Goal: Task Accomplishment & Management: Manage account settings

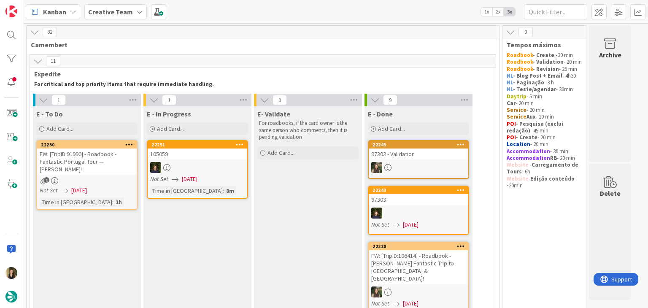
click at [111, 190] on div "Not Set [DATE]" at bounding box center [88, 190] width 97 height 9
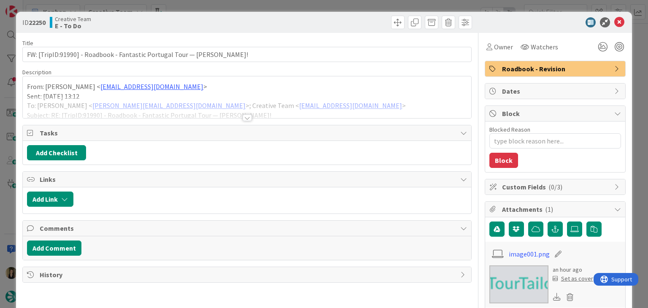
click at [243, 115] on div at bounding box center [247, 117] width 9 height 7
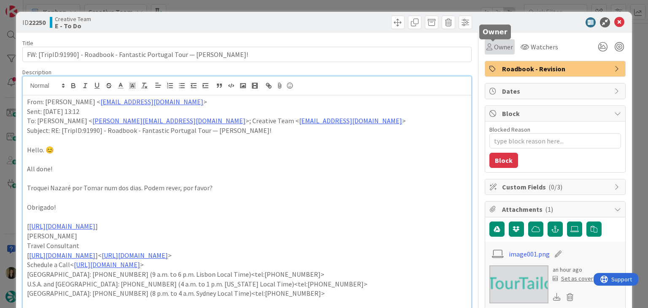
click at [486, 45] on icon at bounding box center [489, 46] width 6 height 7
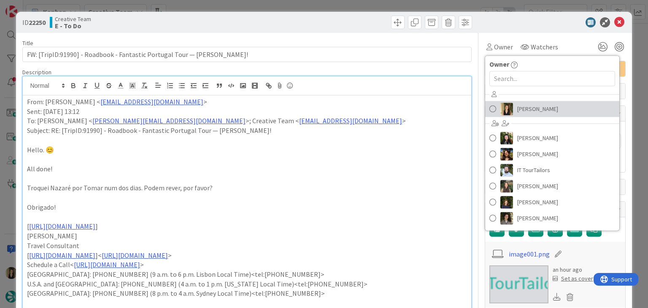
drag, startPoint x: 520, startPoint y: 116, endPoint x: 392, endPoint y: 54, distance: 142.6
click at [520, 116] on link "[PERSON_NAME]" at bounding box center [552, 109] width 134 height 16
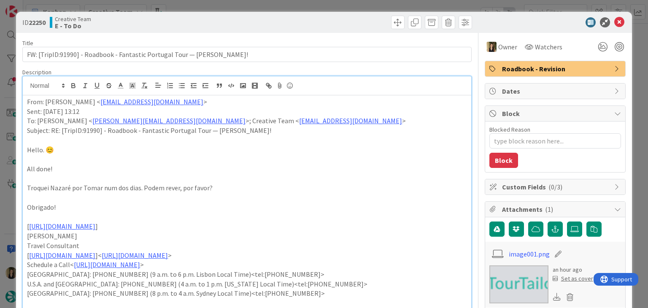
click at [324, 22] on div at bounding box center [360, 22] width 223 height 13
drag, startPoint x: 319, startPoint y: 6, endPoint x: 260, endPoint y: 34, distance: 65.5
click at [319, 5] on div "ID 22250 Creative Team E - To Do Title 72 / 128 FW: [TripID:91990] - Roadbook -…" at bounding box center [324, 154] width 648 height 308
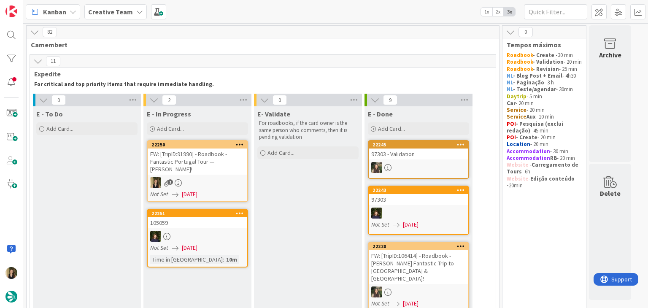
click at [197, 167] on div "FW: [TripID:91990] - Roadbook - Fantastic Portugal Tour — [PERSON_NAME]!" at bounding box center [198, 161] width 100 height 26
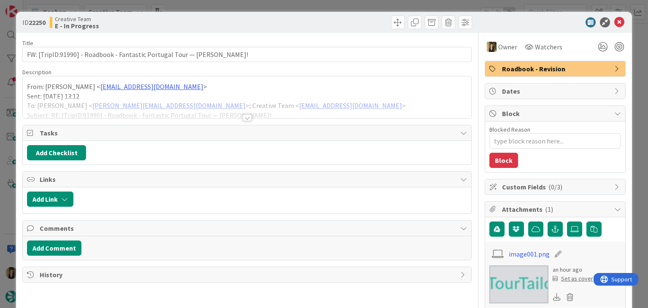
drag, startPoint x: 246, startPoint y: 119, endPoint x: 163, endPoint y: 101, distance: 84.7
click at [246, 119] on div at bounding box center [247, 117] width 9 height 7
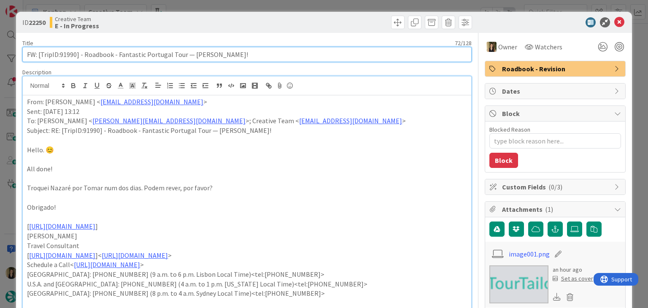
click at [67, 56] on input "FW: [TripID:91990] - Roadbook - Fantastic Portugal Tour — [PERSON_NAME]!" at bounding box center [246, 54] width 449 height 15
click at [67, 55] on input "FW: [TripID:91990] - Roadbook - Fantastic Portugal Tour — [PERSON_NAME]!" at bounding box center [246, 54] width 449 height 15
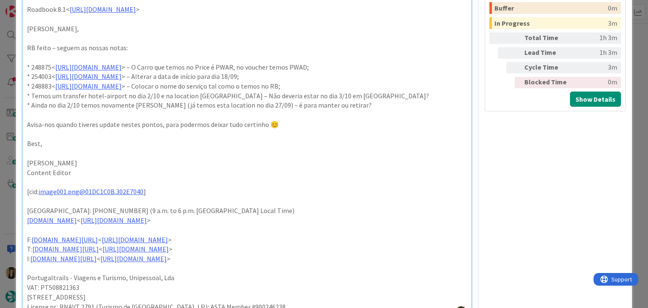
scroll to position [337, 0]
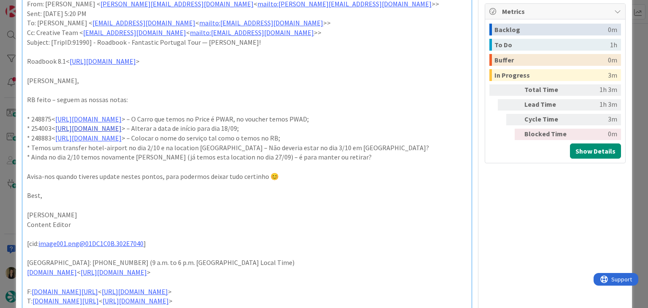
click at [121, 128] on link "[URL][DOMAIN_NAME]" at bounding box center [88, 128] width 66 height 8
click at [143, 143] on link "[URL][DOMAIN_NAME]" at bounding box center [121, 144] width 58 height 11
click at [323, 133] on p "* 248883< [URL][DOMAIN_NAME] > – Colocar o nome do serviço tal como o temos no …" at bounding box center [247, 138] width 440 height 10
click at [121, 137] on link "[URL][DOMAIN_NAME]" at bounding box center [88, 138] width 66 height 8
click at [143, 153] on link "[URL][DOMAIN_NAME]" at bounding box center [121, 154] width 58 height 11
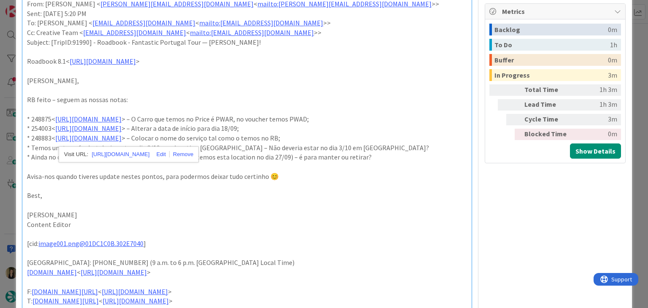
click at [352, 173] on p "Avisa-nos quando tiveres update nestes pontos, para podermos deixar tudo certin…" at bounding box center [247, 177] width 440 height 10
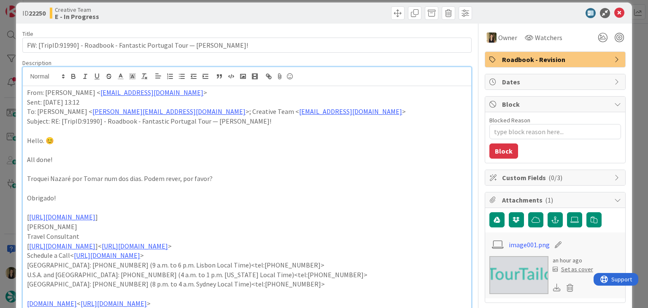
scroll to position [0, 0]
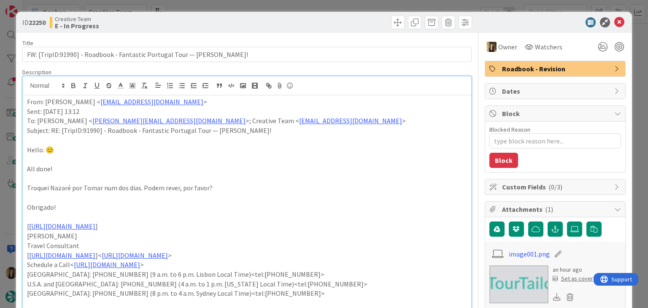
click at [300, 21] on div at bounding box center [360, 22] width 223 height 13
click at [300, 6] on div "ID 22250 Creative Team E - In Progress Title 72 / 128 FW: [TripID:91990] - Road…" at bounding box center [324, 154] width 648 height 308
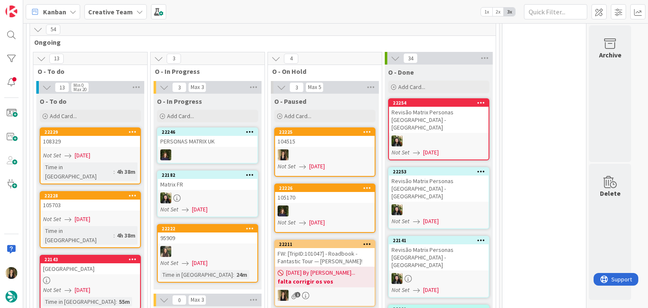
scroll to position [717, 0]
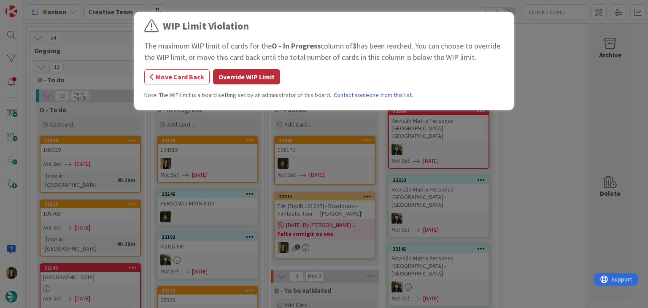
click at [246, 70] on button "Override WIP Limit" at bounding box center [246, 76] width 67 height 15
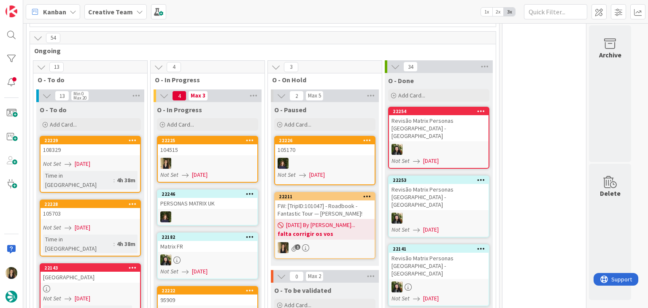
click at [330, 200] on div "FW: [TripID:101047] - Roadbook - Fantastic Tour — [PERSON_NAME]!" at bounding box center [325, 209] width 100 height 19
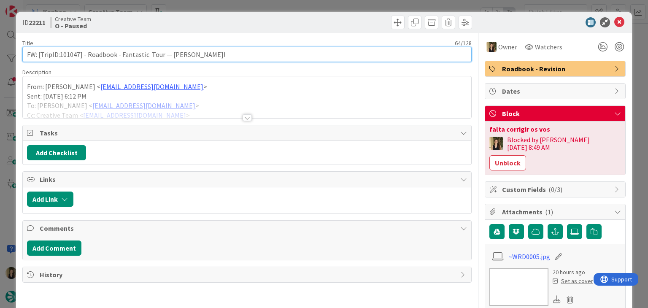
click at [75, 54] on input "FW: [TripID:101047] - Roadbook - Fantastic Tour — [PERSON_NAME]!" at bounding box center [246, 54] width 449 height 15
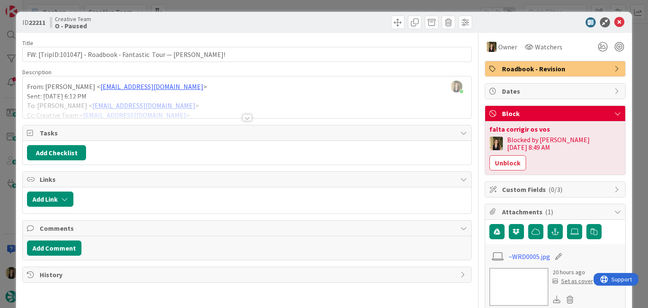
click at [224, 18] on div "Creative Team O - Paused" at bounding box center [147, 22] width 195 height 13
click at [225, 5] on div "ID 22211 Creative Team O - Paused Title 64 / 128 FW: [TripID:101047] - Roadbook…" at bounding box center [324, 154] width 648 height 308
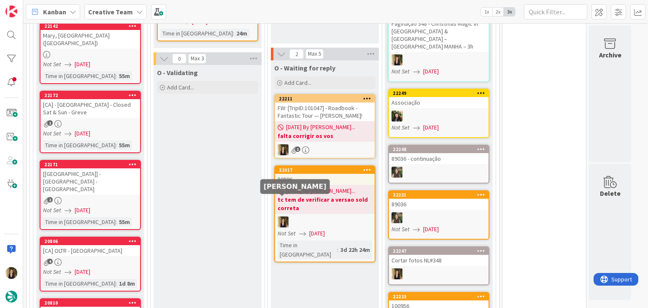
scroll to position [1021, 0]
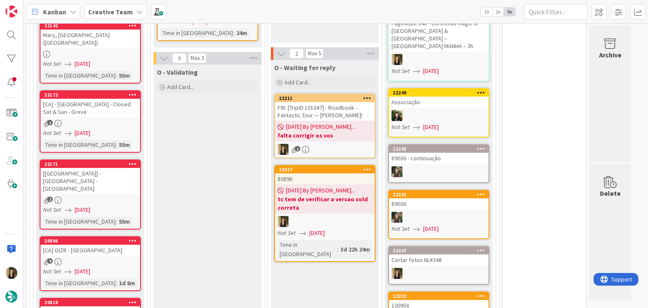
drag, startPoint x: 224, startPoint y: 179, endPoint x: 217, endPoint y: 177, distance: 7.9
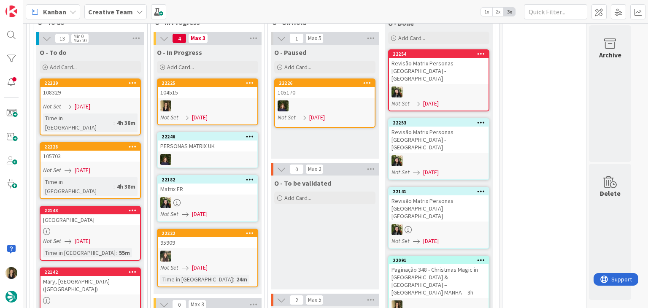
scroll to position [726, 0]
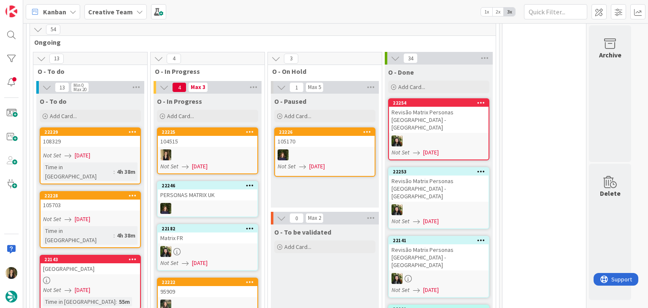
click at [222, 149] on div at bounding box center [208, 154] width 100 height 11
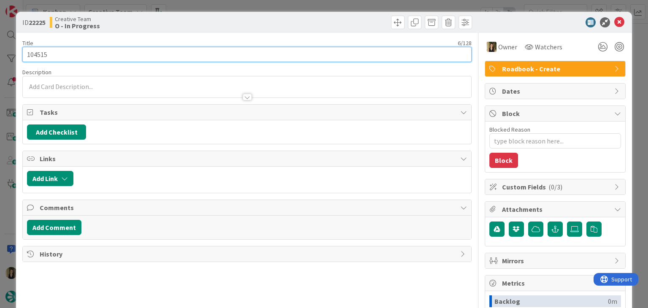
click at [40, 50] on input "104515" at bounding box center [246, 54] width 449 height 15
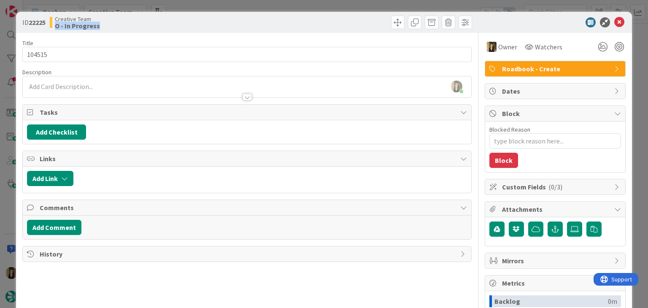
drag, startPoint x: 244, startPoint y: 17, endPoint x: 243, endPoint y: 12, distance: 5.2
click at [243, 17] on div "ID 22225 Creative Team O - In Progress" at bounding box center [246, 22] width 449 height 13
click at [251, 0] on div "ID 22225 Creative Team O - In Progress Title 6 / 128 104515 Description [PERSON…" at bounding box center [324, 154] width 648 height 308
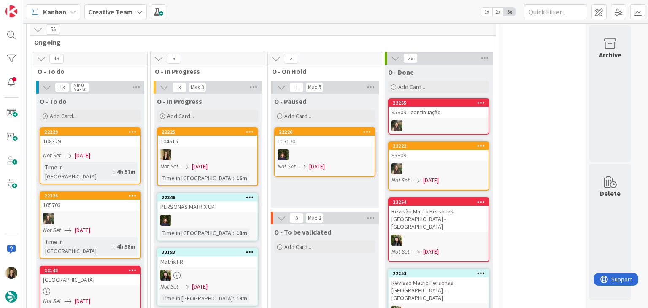
click at [248, 136] on div "104515" at bounding box center [208, 141] width 100 height 11
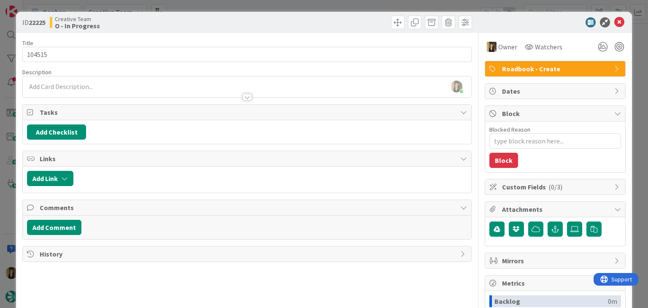
type textarea "x"
click at [141, 92] on div at bounding box center [247, 93] width 448 height 9
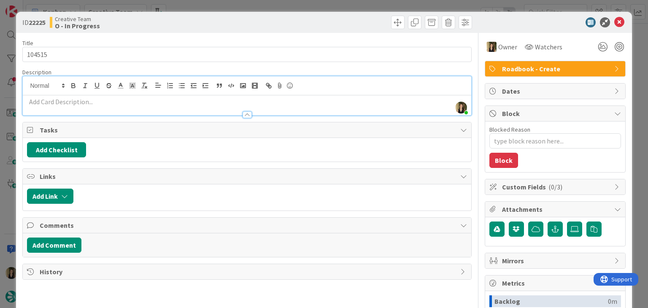
click at [140, 106] on div at bounding box center [247, 110] width 448 height 9
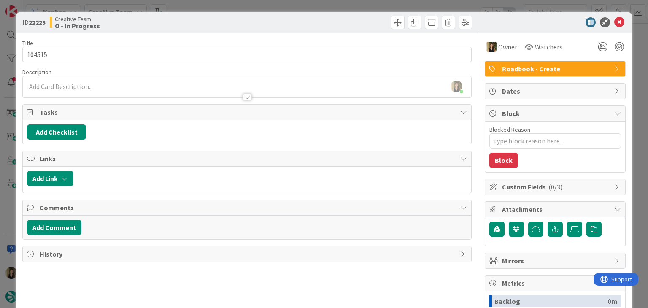
drag, startPoint x: 125, startPoint y: 94, endPoint x: 122, endPoint y: 99, distance: 5.7
click at [125, 94] on div at bounding box center [247, 93] width 448 height 9
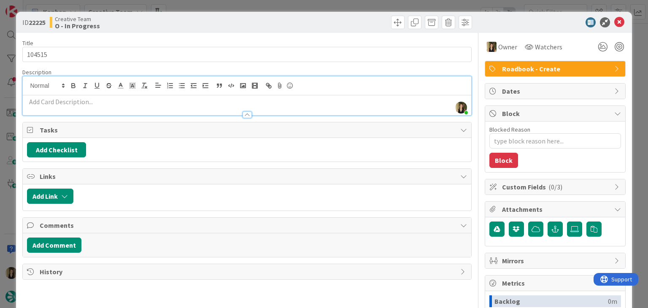
click at [121, 101] on p at bounding box center [247, 102] width 440 height 10
paste div
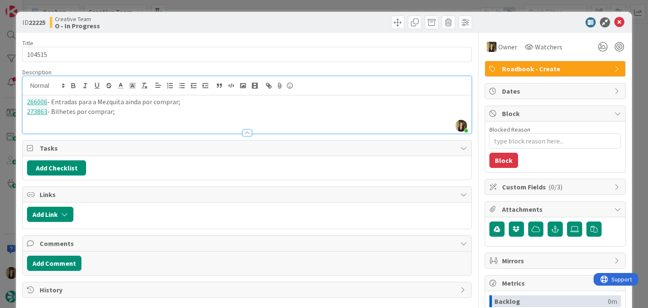
drag, startPoint x: 130, startPoint y: 112, endPoint x: 12, endPoint y: 101, distance: 118.6
click at [13, 101] on div "ID 22225 Creative Team O - In Progress Title 6 / 128 104515 Description [PERSON…" at bounding box center [324, 154] width 648 height 308
copy div "266006 - Entradas para a Mezquita ainda por comprar; 273863 - Bilhetes por comp…"
click at [222, 18] on div "Creative Team O - In Progress" at bounding box center [147, 22] width 195 height 13
click at [224, 7] on div "ID 22225 Creative Team O - In Progress Title 6 / 128 104515 Description [PERSON…" at bounding box center [324, 154] width 648 height 308
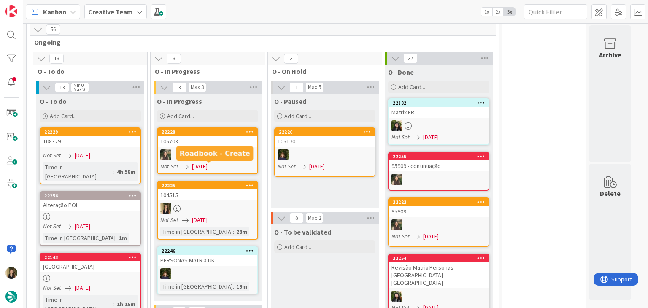
click at [226, 189] on div "104515" at bounding box center [208, 194] width 100 height 11
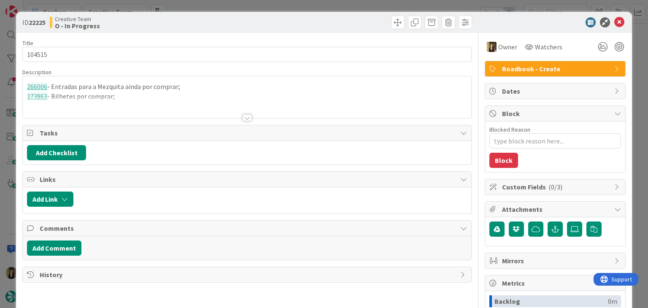
drag, startPoint x: 329, startPoint y: 28, endPoint x: 323, endPoint y: 17, distance: 12.1
click at [328, 25] on div at bounding box center [360, 22] width 223 height 13
drag, startPoint x: 322, startPoint y: 7, endPoint x: 280, endPoint y: 29, distance: 47.7
click at [322, 6] on div "ID 22225 Creative Team O - In Progress Title 6 / 128 104515 Description 266006 …" at bounding box center [324, 154] width 648 height 308
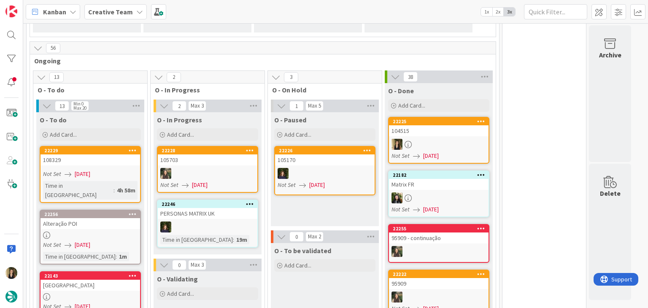
click at [348, 188] on div "O - Paused Add Card... 22226 105170 Not Set [DATE]" at bounding box center [325, 169] width 108 height 114
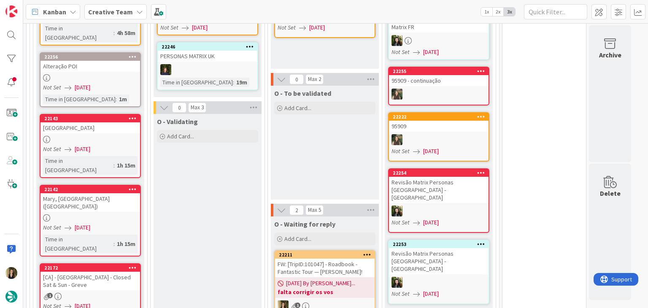
scroll to position [796, 0]
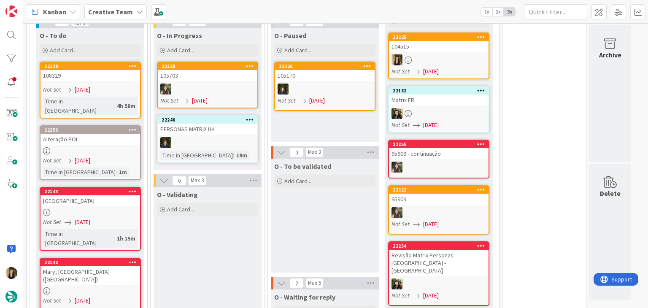
click at [121, 75] on link "22229 108329 Not Set [DATE] Time in [GEOGRAPHIC_DATA] : 4h 58m" at bounding box center [90, 90] width 101 height 57
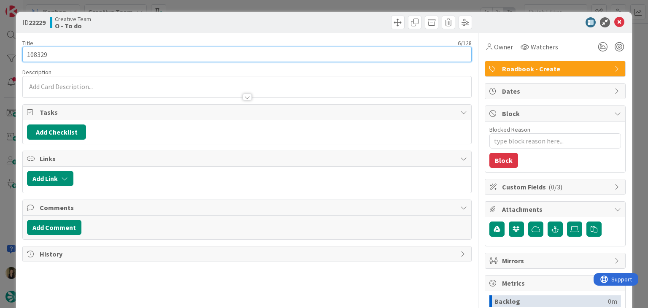
click at [42, 53] on input "108329" at bounding box center [246, 54] width 449 height 15
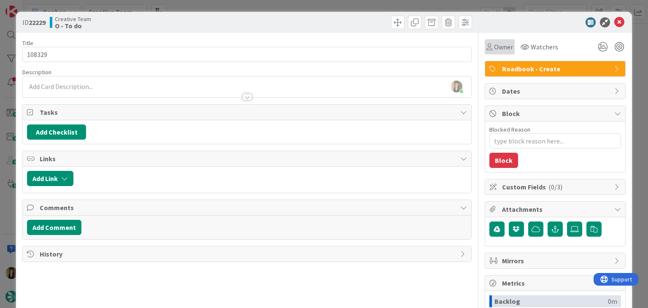
click at [485, 52] on div "Owner" at bounding box center [500, 46] width 30 height 15
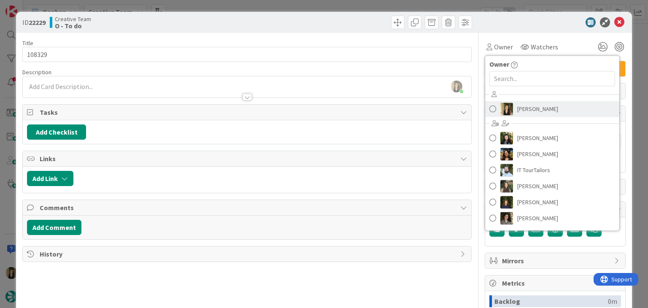
click at [529, 108] on span "[PERSON_NAME]" at bounding box center [537, 109] width 41 height 13
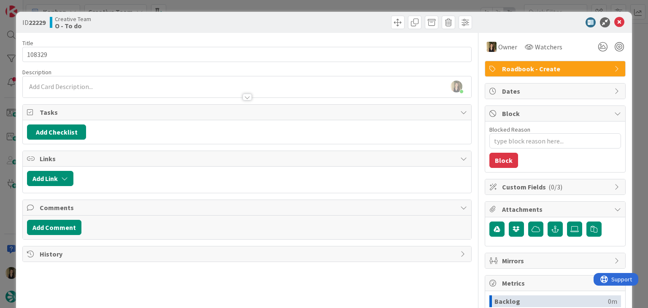
drag, startPoint x: 331, startPoint y: 19, endPoint x: 329, endPoint y: 5, distance: 14.5
click at [329, 17] on div at bounding box center [360, 22] width 223 height 13
click at [329, 3] on div "ID 22229 Creative Team O - To do Title 6 / 128 108329 Description [PERSON_NAME]…" at bounding box center [324, 154] width 648 height 308
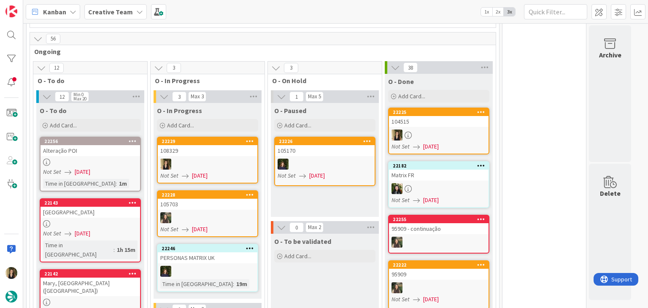
click at [301, 268] on div "O - To be validated Add Card..." at bounding box center [325, 291] width 108 height 114
click at [242, 159] on div at bounding box center [208, 164] width 100 height 11
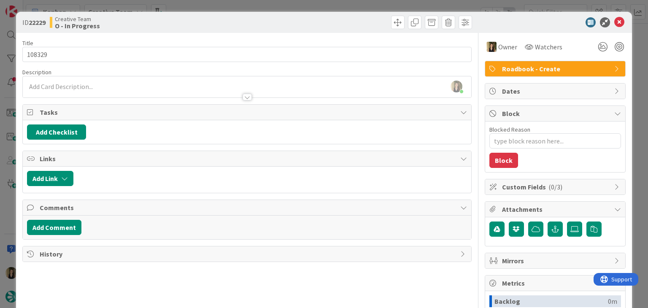
click at [195, 21] on div "Creative Team O - In Progress" at bounding box center [147, 22] width 195 height 13
click at [196, 9] on div "ID 22229 Creative Team O - In Progress Title 6 / 128 108329 Description [PERSON…" at bounding box center [324, 154] width 648 height 308
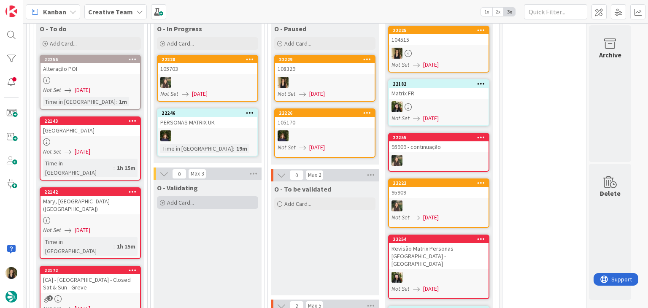
scroll to position [806, 0]
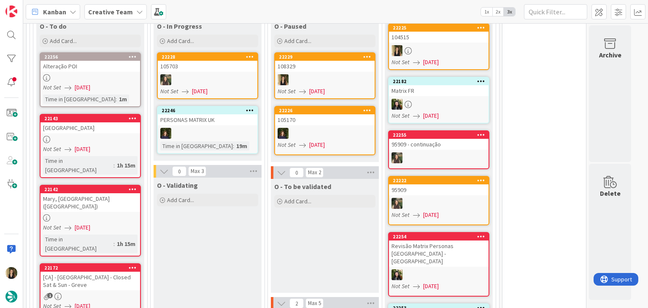
click at [115, 61] on div "Alteração POI" at bounding box center [90, 66] width 100 height 11
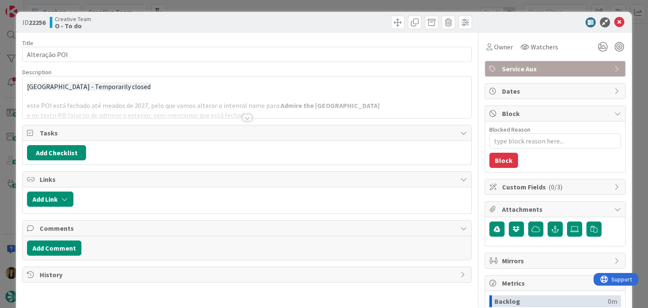
click at [243, 116] on div at bounding box center [247, 117] width 9 height 7
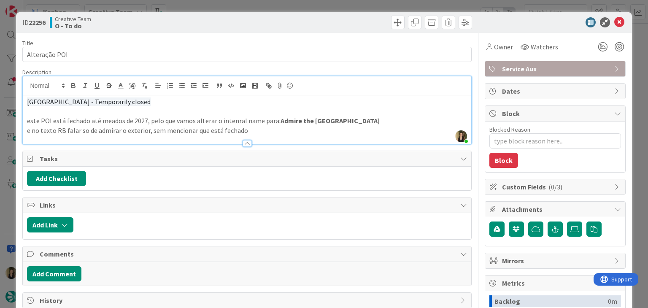
drag, startPoint x: 258, startPoint y: 25, endPoint x: 254, endPoint y: 11, distance: 15.2
click at [256, 22] on div at bounding box center [360, 22] width 223 height 13
click at [255, 1] on div "ID 22256 Creative Team O - To do Title 13 / 128 Alteração POI Description [PERS…" at bounding box center [324, 154] width 648 height 308
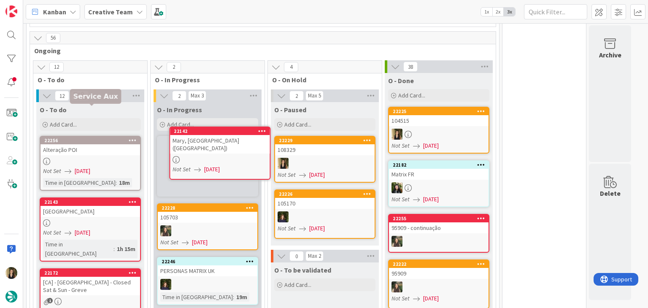
scroll to position [687, 0]
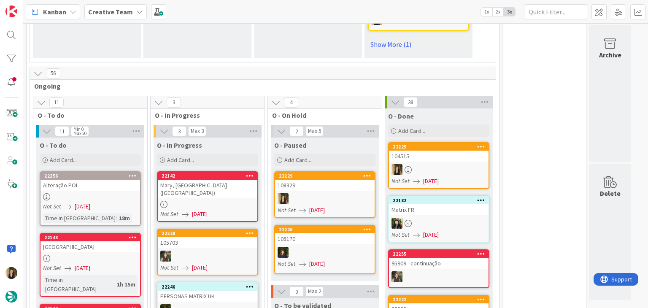
click at [235, 201] on div at bounding box center [208, 204] width 100 height 7
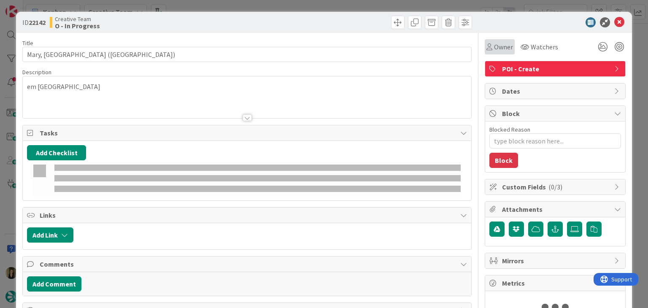
click at [496, 46] on span "Owner" at bounding box center [503, 47] width 19 height 10
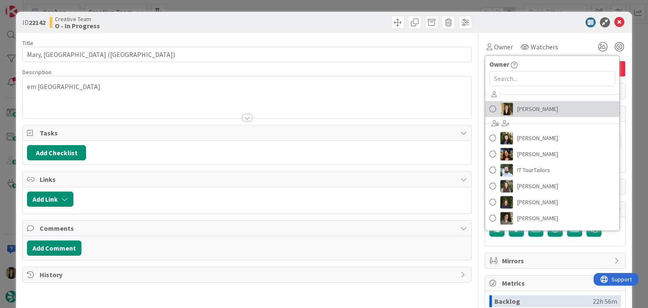
click at [538, 105] on span "[PERSON_NAME]" at bounding box center [537, 109] width 41 height 13
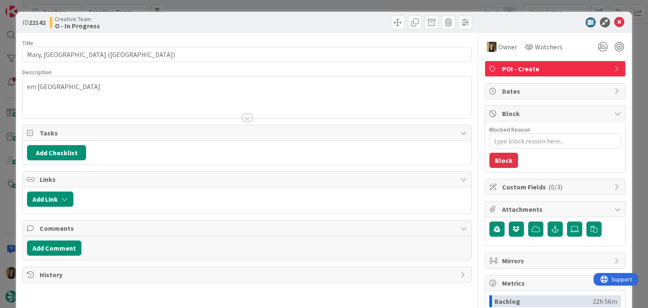
drag, startPoint x: 363, startPoint y: 41, endPoint x: 355, endPoint y: 19, distance: 23.2
click at [359, 36] on div "Title 43 / 128 Mary, Queen of Scots House (Visitor Centre) Description em Jedbu…" at bounding box center [246, 234] width 449 height 402
drag, startPoint x: 355, startPoint y: 18, endPoint x: 348, endPoint y: 6, distance: 14.0
click at [354, 17] on div at bounding box center [360, 22] width 223 height 13
click at [348, 5] on div "ID 22142 Creative Team O - In Progress Title 43 / 128 [PERSON_NAME], [GEOGRAPHI…" at bounding box center [324, 154] width 648 height 308
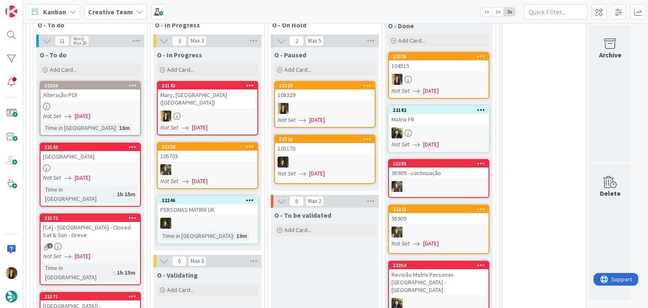
scroll to position [771, 0]
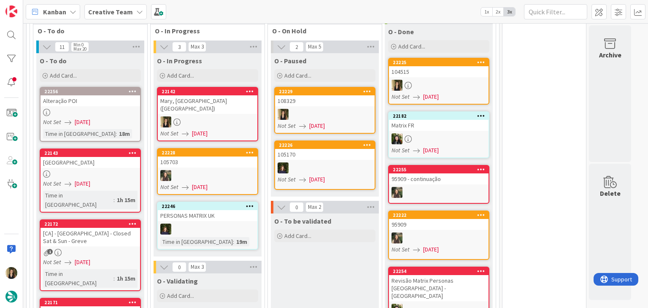
click at [233, 95] on div "Mary, [GEOGRAPHIC_DATA] ([GEOGRAPHIC_DATA])" at bounding box center [208, 104] width 100 height 19
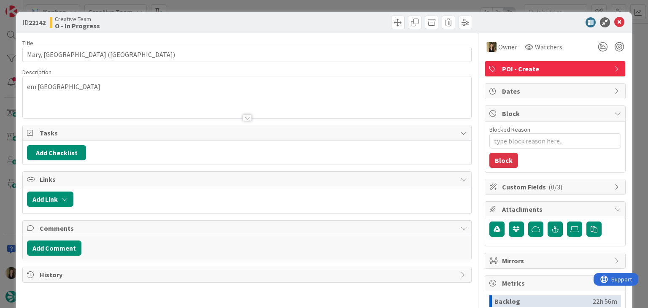
click at [55, 87] on div "em [GEOGRAPHIC_DATA]" at bounding box center [247, 97] width 448 height 42
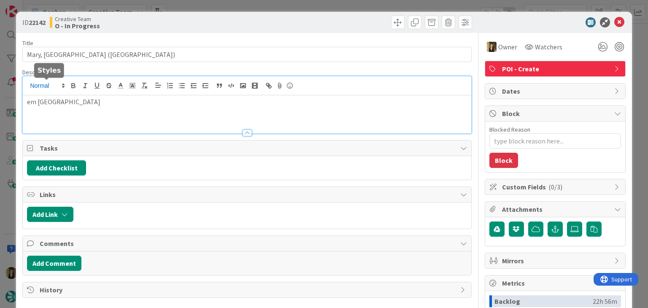
click at [55, 86] on span at bounding box center [46, 86] width 41 height 10
click at [94, 111] on div "em [GEOGRAPHIC_DATA]" at bounding box center [247, 114] width 448 height 38
click at [51, 104] on p "em [GEOGRAPHIC_DATA]" at bounding box center [247, 102] width 440 height 10
copy p "Jedburgh"
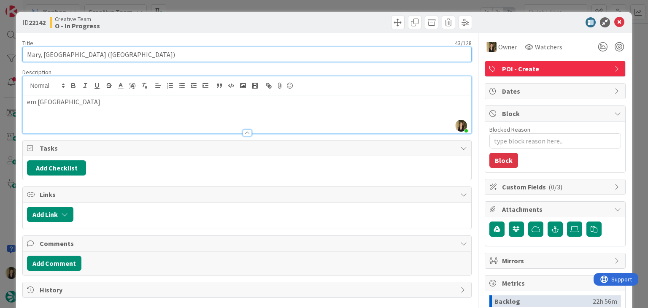
drag, startPoint x: 148, startPoint y: 56, endPoint x: 19, endPoint y: 52, distance: 128.7
click at [19, 52] on div "ID 22142 Creative Team O - In Progress Title 43 / 128 [PERSON_NAME], [GEOGRAPHI…" at bounding box center [323, 226] width 615 height 429
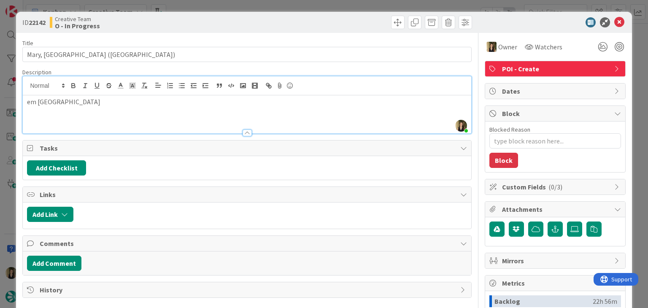
drag, startPoint x: 192, startPoint y: 24, endPoint x: 197, endPoint y: 9, distance: 15.7
click at [192, 22] on div "Creative Team O - In Progress" at bounding box center [147, 22] width 195 height 13
click at [207, 1] on div "ID 22142 Creative Team O - In Progress Title 43 / 128 [PERSON_NAME], [GEOGRAPHI…" at bounding box center [324, 154] width 648 height 308
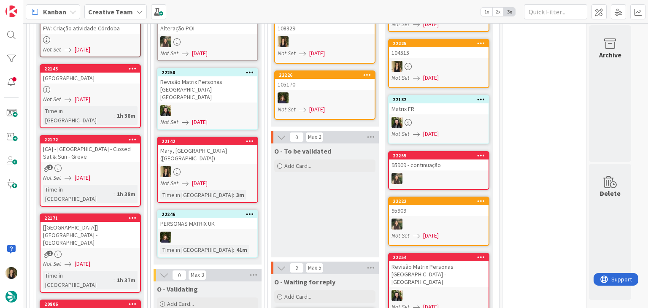
click at [313, 202] on div "O - To be validated Add Card..." at bounding box center [325, 200] width 108 height 114
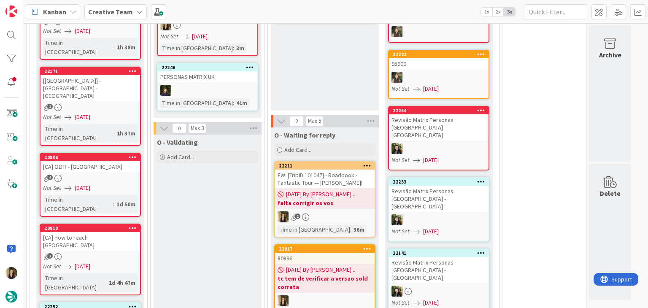
scroll to position [1012, 0]
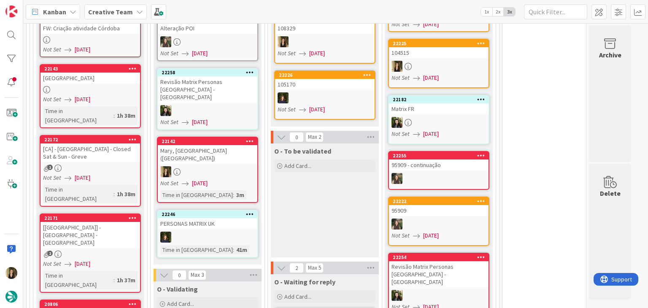
click at [305, 175] on div "O - To be validated Add Card..." at bounding box center [325, 200] width 108 height 114
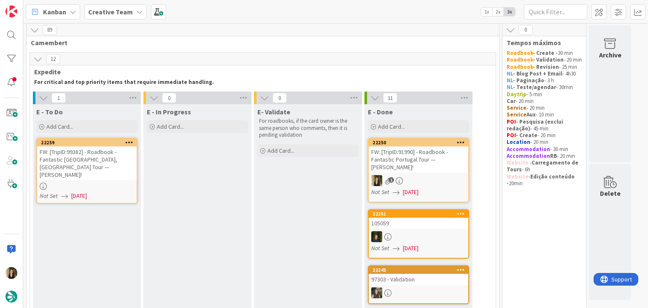
scroll to position [0, 0]
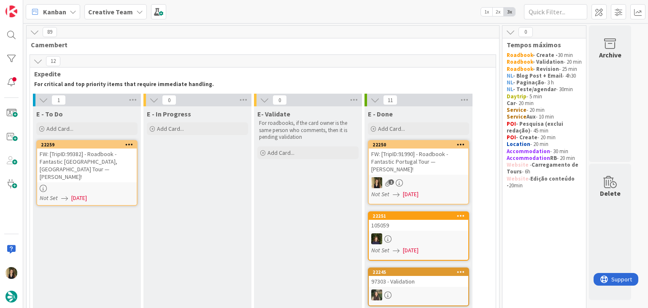
click at [120, 185] on div at bounding box center [87, 188] width 100 height 7
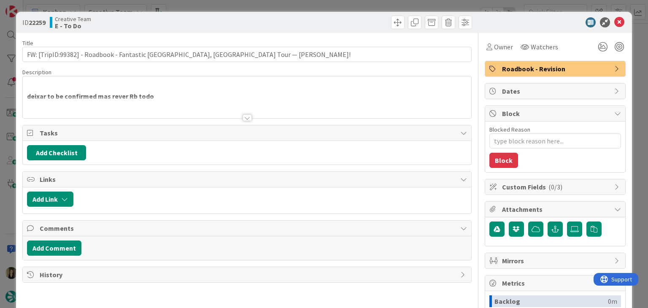
click at [246, 119] on div at bounding box center [247, 117] width 9 height 7
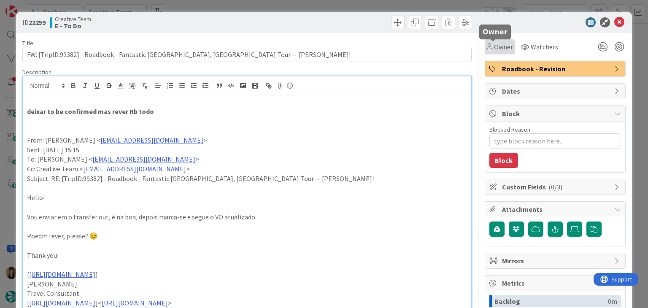
click at [496, 45] on span "Owner" at bounding box center [503, 47] width 19 height 10
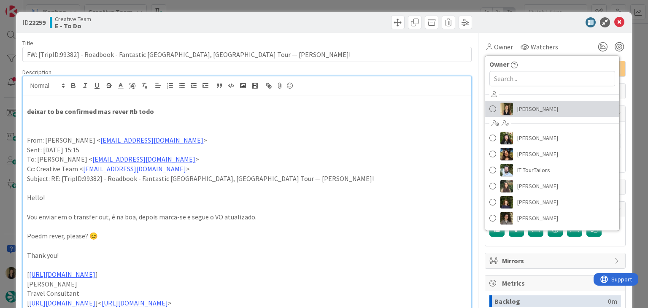
click at [529, 106] on span "[PERSON_NAME]" at bounding box center [537, 109] width 41 height 13
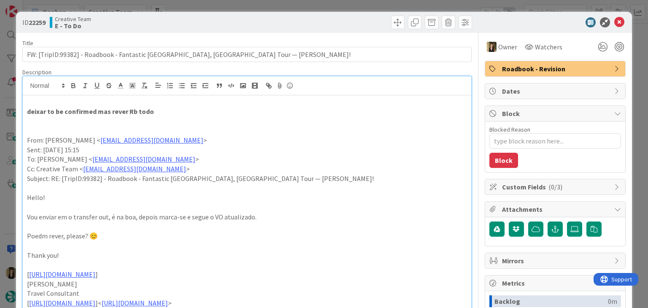
click at [356, 21] on div at bounding box center [360, 22] width 223 height 13
drag, startPoint x: 354, startPoint y: 5, endPoint x: 326, endPoint y: 47, distance: 50.2
click at [353, 5] on div "ID 22259 Creative Team E - To Do Title 80 / 128 FW: [TripID:99382] - Roadbook -…" at bounding box center [324, 154] width 648 height 308
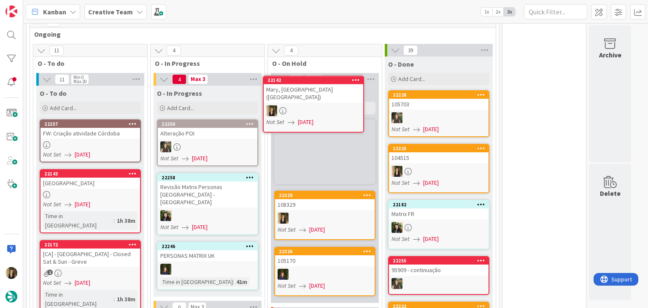
scroll to position [732, 0]
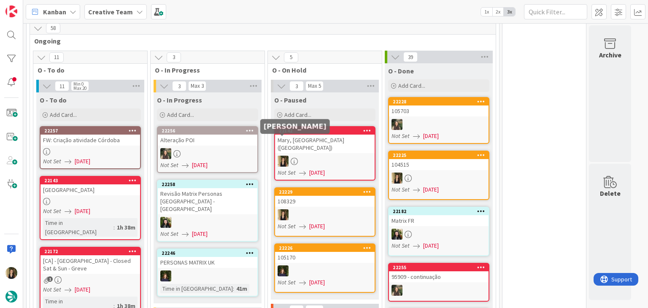
click at [308, 156] on div at bounding box center [325, 161] width 100 height 11
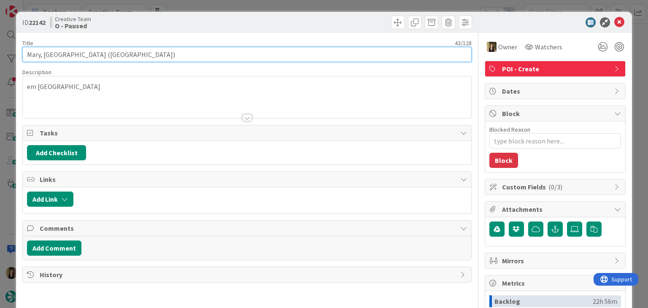
drag, startPoint x: 162, startPoint y: 57, endPoint x: 42, endPoint y: 54, distance: 120.2
click at [25, 56] on input "Mary, [GEOGRAPHIC_DATA] ([GEOGRAPHIC_DATA])" at bounding box center [246, 54] width 449 height 15
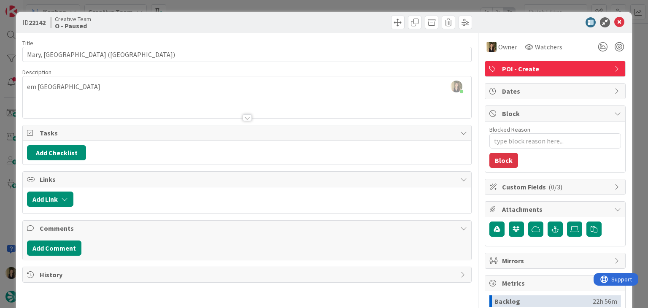
click at [271, 17] on div at bounding box center [360, 22] width 223 height 13
click at [270, 10] on div "ID 22142 Creative Team O - Paused Title 43 / 128 [PERSON_NAME], [GEOGRAPHIC_DAT…" at bounding box center [324, 154] width 648 height 308
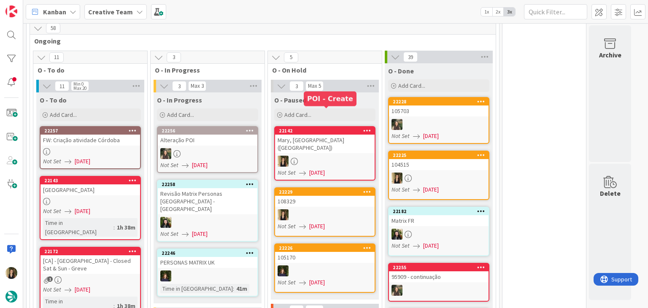
click at [313, 135] on div "Mary, [GEOGRAPHIC_DATA] ([GEOGRAPHIC_DATA])" at bounding box center [325, 144] width 100 height 19
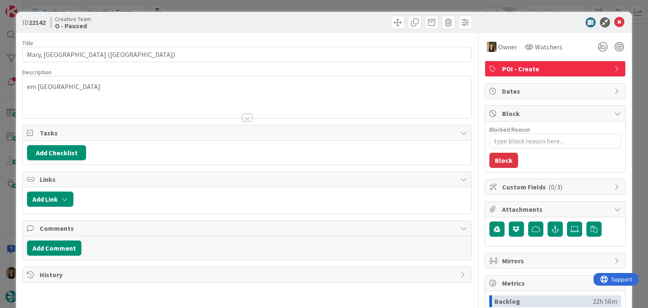
click at [326, 19] on div at bounding box center [360, 22] width 223 height 13
click at [323, 8] on div "ID 22142 Creative Team O - Paused Title 43 / 128 [PERSON_NAME], Queen of Scots …" at bounding box center [324, 154] width 648 height 308
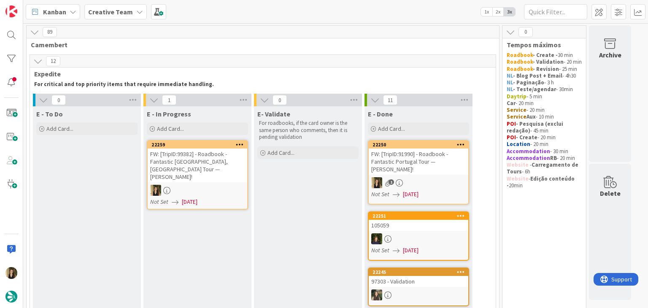
click at [189, 175] on link "22259 FW: [TripID:99382] - Roadbook - Fantastic [GEOGRAPHIC_DATA], [GEOGRAPHIC_…" at bounding box center [197, 175] width 101 height 70
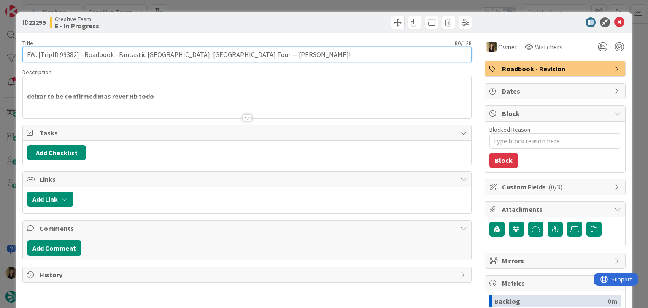
click at [66, 51] on input "FW: [TripID:99382] - Roadbook - Fantastic [GEOGRAPHIC_DATA], [GEOGRAPHIC_DATA] …" at bounding box center [246, 54] width 449 height 15
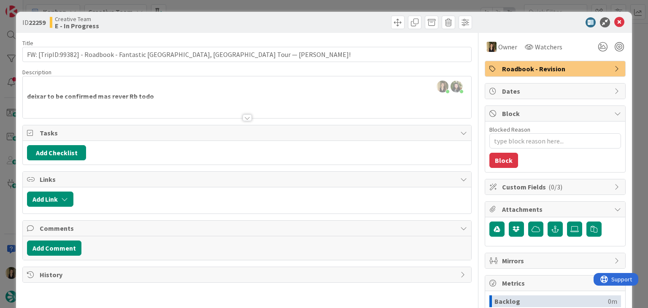
click at [239, 32] on div "ID 22259 Creative Team E - In Progress" at bounding box center [323, 22] width 615 height 21
click at [246, 116] on div at bounding box center [247, 117] width 9 height 7
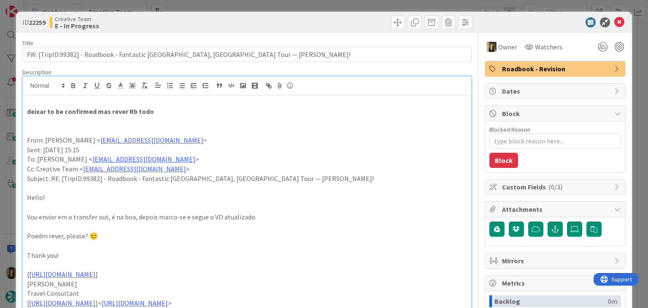
click at [336, 5] on div "ID 22259 Creative Team E - In Progress Title 80 / 128 FW: [TripID:99382] - Road…" at bounding box center [324, 154] width 648 height 308
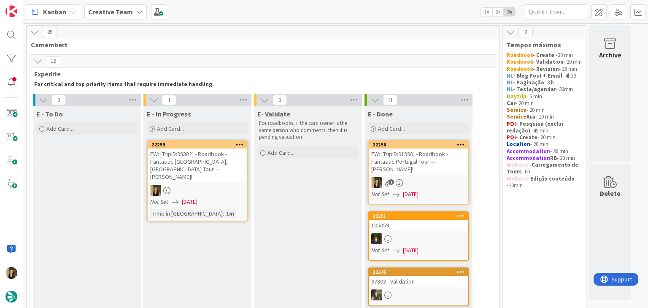
click at [241, 185] on div at bounding box center [198, 190] width 100 height 11
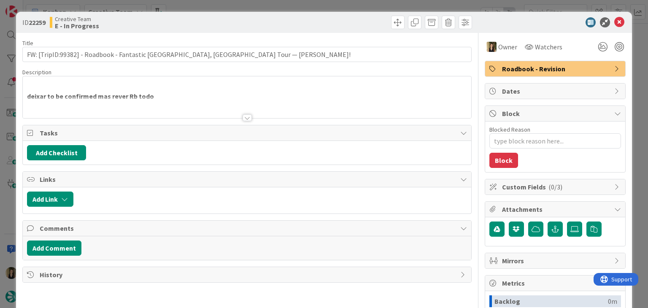
click at [530, 69] on span "Roadbook - Revision" at bounding box center [556, 69] width 108 height 10
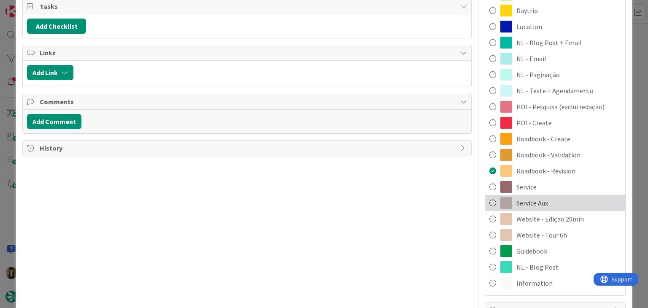
drag, startPoint x: 547, startPoint y: 202, endPoint x: 532, endPoint y: 197, distance: 15.4
click at [546, 202] on div "Service Aux" at bounding box center [555, 203] width 140 height 16
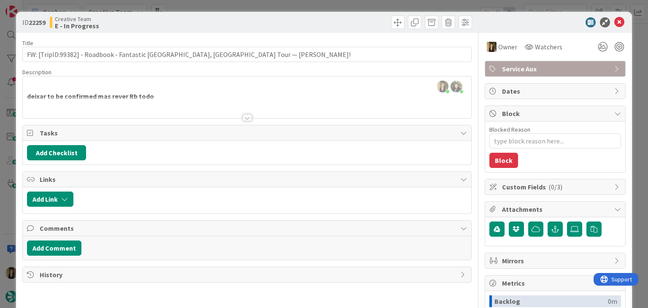
drag, startPoint x: 362, startPoint y: 17, endPoint x: 357, endPoint y: 11, distance: 7.5
click at [360, 17] on div at bounding box center [360, 22] width 223 height 13
click at [357, 7] on div "ID 22259 Creative Team E - In Progress Title 80 / 128 FW: [TripID:99382] - Road…" at bounding box center [324, 154] width 648 height 308
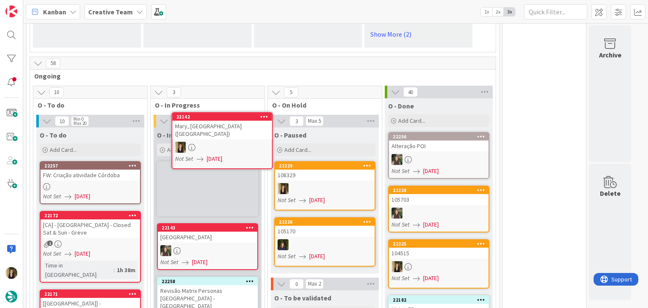
scroll to position [717, 0]
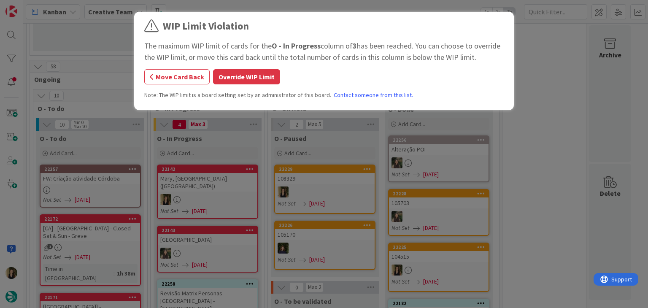
drag, startPoint x: 224, startPoint y: 78, endPoint x: 382, endPoint y: 75, distance: 158.6
click at [223, 78] on button "Override WIP Limit" at bounding box center [246, 76] width 67 height 15
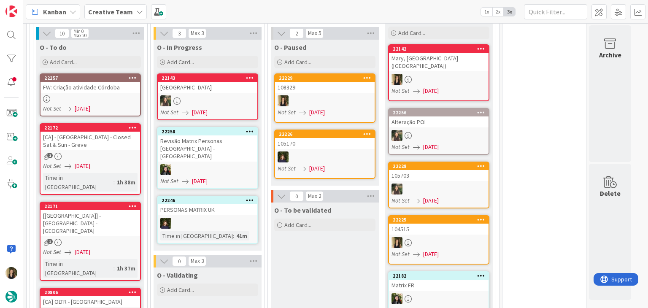
scroll to position [791, 0]
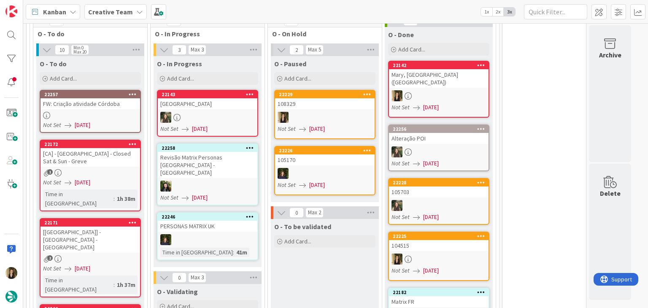
click at [134, 169] on div "1" at bounding box center [90, 172] width 100 height 7
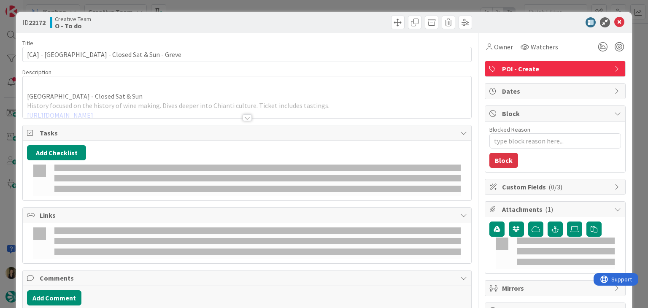
type textarea "x"
type input "[CA] - [GEOGRAPHIC_DATA] - Closed Sat & Sun - Greve"
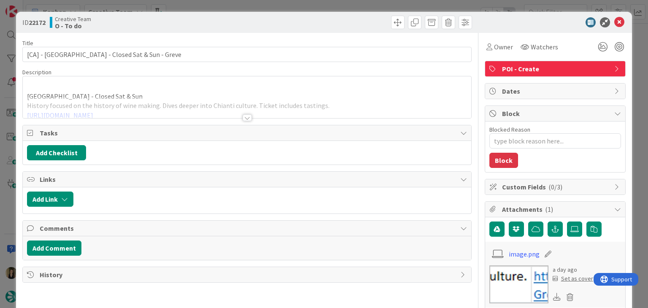
type textarea "x"
type input "[CA] - [GEOGRAPHIC_DATA] - Closed Sat & Sun - Greve"
click at [245, 118] on div at bounding box center [247, 117] width 9 height 7
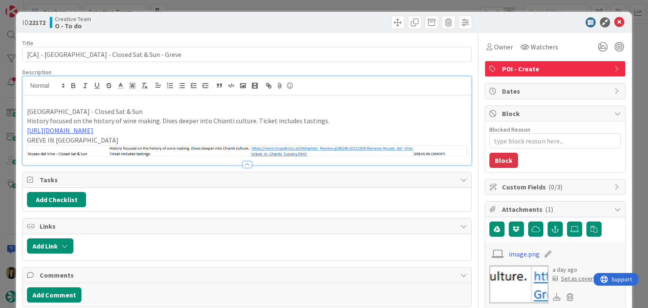
click at [272, 0] on div "ID 22172 Creative Team O - To do Title 49 / 128 [CA] - [GEOGRAPHIC_DATA] - Clos…" at bounding box center [324, 154] width 648 height 308
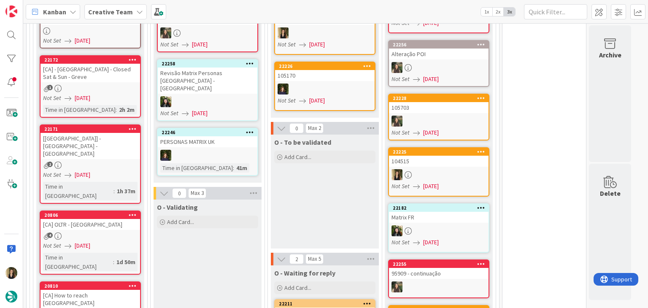
click at [124, 232] on div "4" at bounding box center [90, 235] width 100 height 7
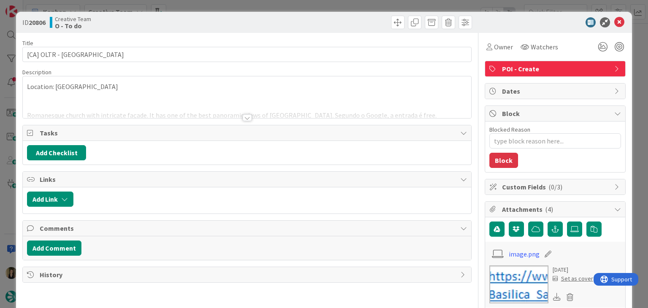
click at [197, 5] on div "ID 20806 Creative Team O - To do Title 32 / 128 [CA] OLTR - [GEOGRAPHIC_DATA] D…" at bounding box center [324, 154] width 648 height 308
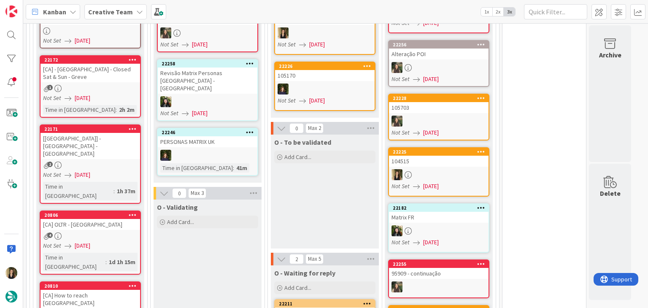
click at [107, 308] on div "2" at bounding box center [90, 314] width 100 height 7
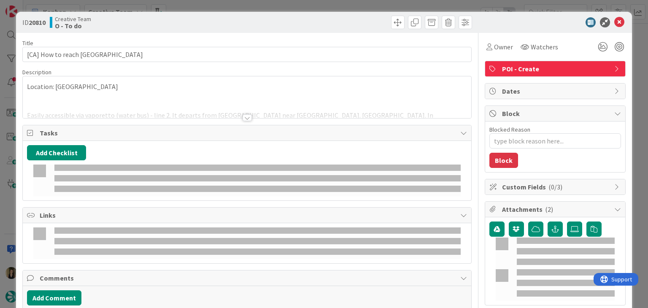
type textarea "x"
type input "[CA] How to reach [GEOGRAPHIC_DATA]"
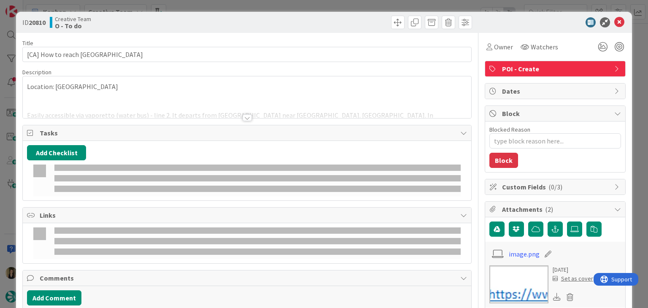
type textarea "x"
type input "[CA] How to reach [GEOGRAPHIC_DATA]"
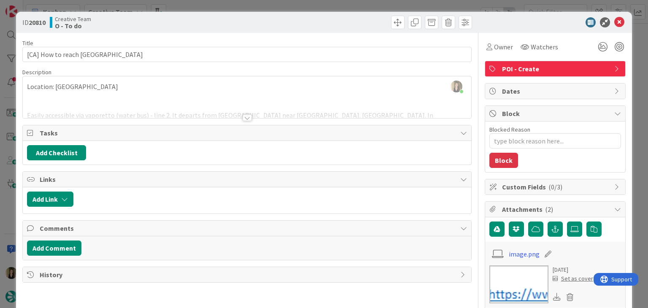
click at [245, 119] on div at bounding box center [247, 117] width 9 height 7
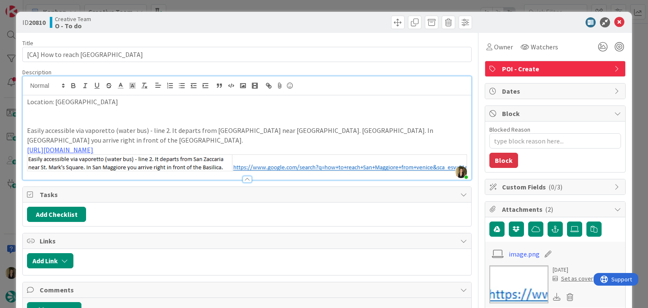
click at [286, 8] on div "ID 20810 Creative Team O - To do Title 39 / 128 [CA] How to reach [GEOGRAPHIC_D…" at bounding box center [324, 154] width 648 height 308
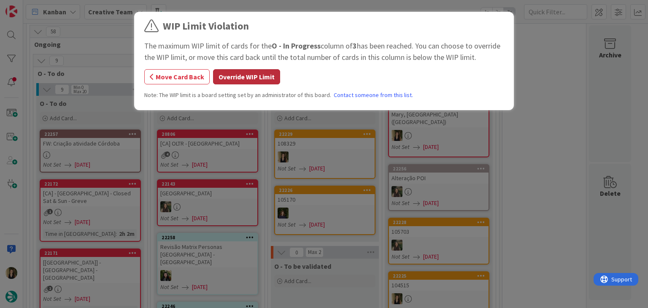
click at [229, 76] on button "Override WIP Limit" at bounding box center [246, 76] width 67 height 15
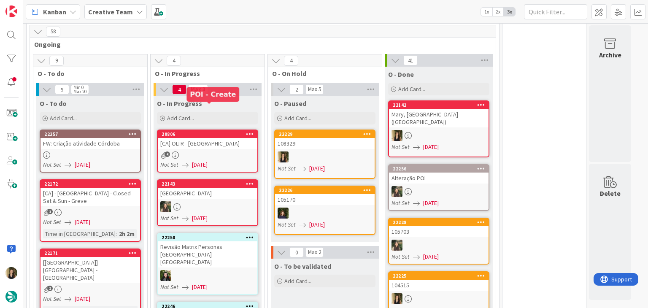
click at [226, 160] on div "Not Set [DATE]" at bounding box center [208, 164] width 97 height 9
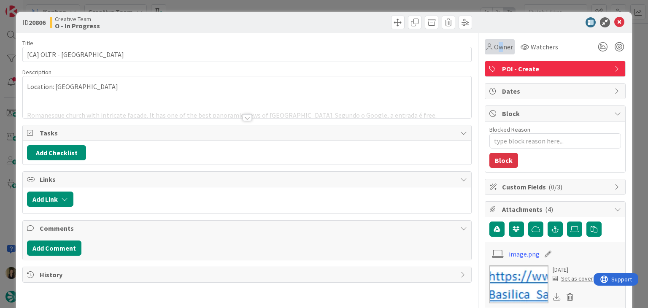
click at [494, 51] on div "Owner" at bounding box center [500, 46] width 30 height 15
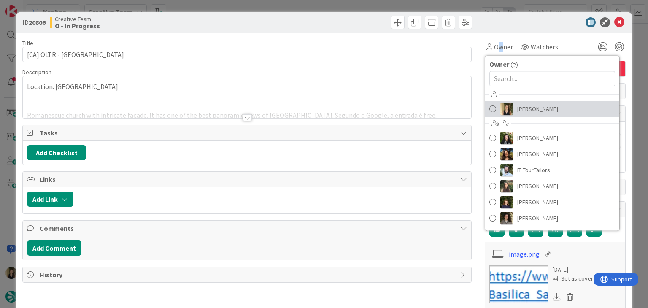
click at [512, 101] on link "[PERSON_NAME]" at bounding box center [552, 109] width 134 height 16
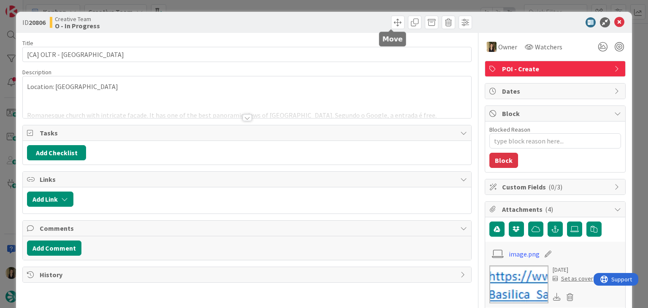
click at [350, 24] on div at bounding box center [360, 22] width 223 height 13
click at [346, 4] on div "ID 20806 Creative Team O - In Progress Title 32 / 128 [CA] OLTR - [GEOGRAPHIC_D…" at bounding box center [324, 154] width 648 height 308
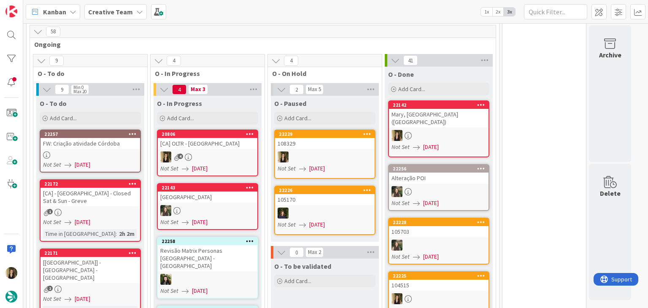
click at [126, 151] on div at bounding box center [90, 154] width 100 height 7
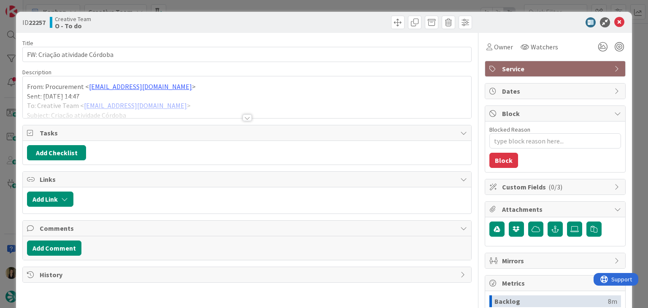
click at [246, 117] on div at bounding box center [247, 117] width 9 height 7
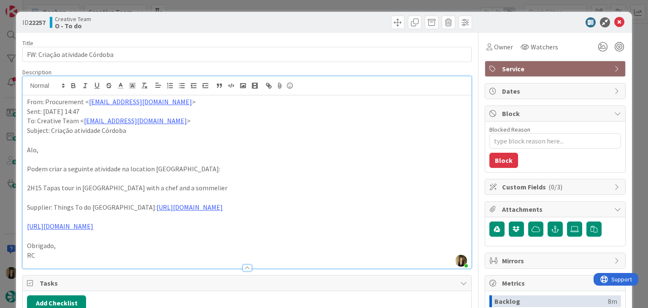
drag, startPoint x: 265, startPoint y: 30, endPoint x: 265, endPoint y: 20, distance: 9.3
click at [266, 28] on div "ID 22257 Creative Team O - To do" at bounding box center [323, 22] width 615 height 21
click at [265, 7] on div "ID 22257 Creative Team O - To do Title 29 / 128 FW: Criação atividade [GEOGRAPH…" at bounding box center [324, 154] width 648 height 308
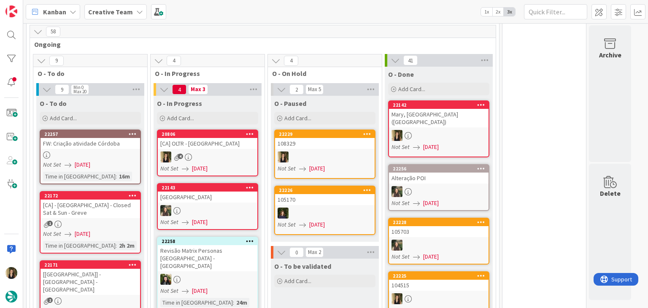
click at [233, 164] on div "Not Set [DATE]" at bounding box center [208, 168] width 97 height 9
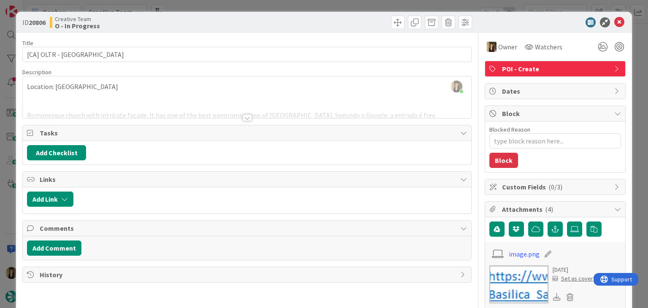
click at [244, 116] on div at bounding box center [247, 117] width 9 height 7
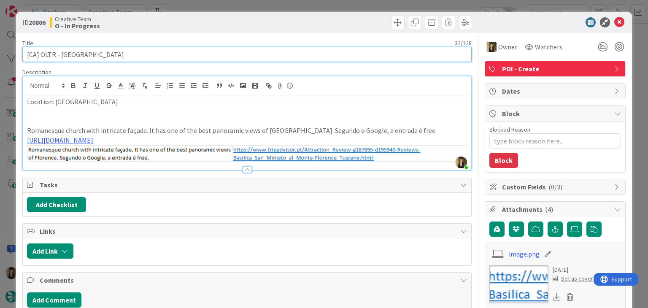
drag, startPoint x: 137, startPoint y: 54, endPoint x: 24, endPoint y: 54, distance: 113.0
click at [24, 54] on input "[CA] OLTR - [GEOGRAPHIC_DATA]" at bounding box center [246, 54] width 449 height 15
click at [123, 51] on input "[CA] OLTR - [GEOGRAPHIC_DATA]" at bounding box center [246, 54] width 449 height 15
drag, startPoint x: 133, startPoint y: 52, endPoint x: 61, endPoint y: 53, distance: 72.6
click at [61, 53] on input "[CA] OLTR - [GEOGRAPHIC_DATA]" at bounding box center [246, 54] width 449 height 15
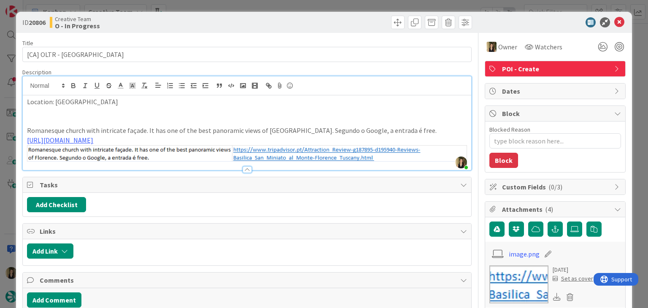
drag, startPoint x: 353, startPoint y: 24, endPoint x: 343, endPoint y: 3, distance: 23.0
click at [353, 23] on div at bounding box center [360, 22] width 223 height 13
click at [214, 24] on div "Creative Team O - In Progress" at bounding box center [147, 22] width 195 height 13
click at [228, 7] on div "ID 20806 Creative Team O - In Progress Title 32 / 128 [CA] OLTR - [GEOGRAPHIC_D…" at bounding box center [324, 154] width 648 height 308
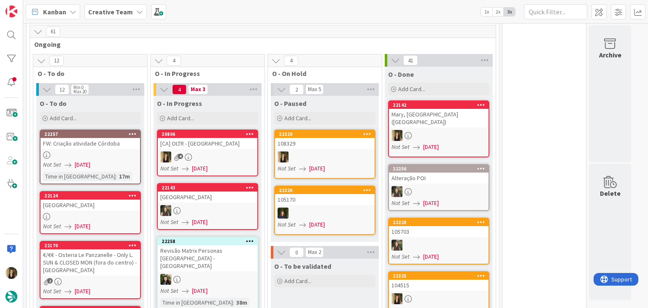
click at [238, 151] on div "4" at bounding box center [208, 156] width 100 height 11
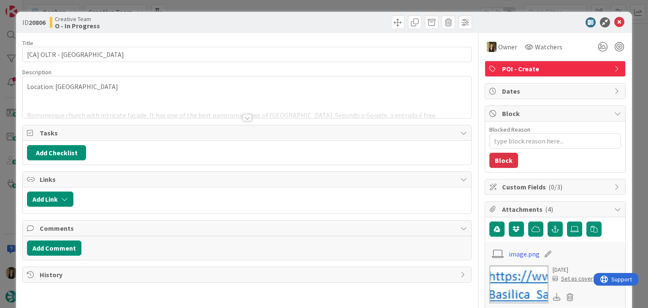
drag, startPoint x: 331, startPoint y: 27, endPoint x: 329, endPoint y: 12, distance: 15.7
click at [331, 26] on div at bounding box center [360, 22] width 223 height 13
click at [329, 6] on div "ID 20806 Creative Team O - In Progress Title 32 / 128 [CA] OLTR - [GEOGRAPHIC_D…" at bounding box center [324, 154] width 648 height 308
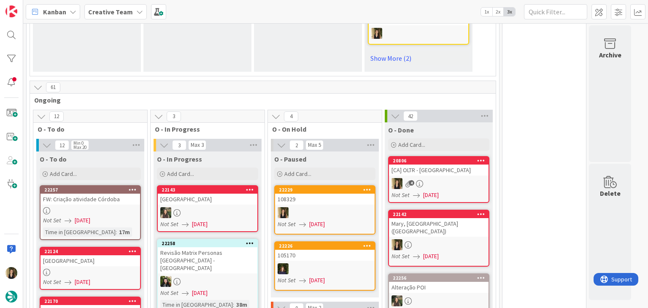
drag, startPoint x: 528, startPoint y: 148, endPoint x: 520, endPoint y: 147, distance: 8.1
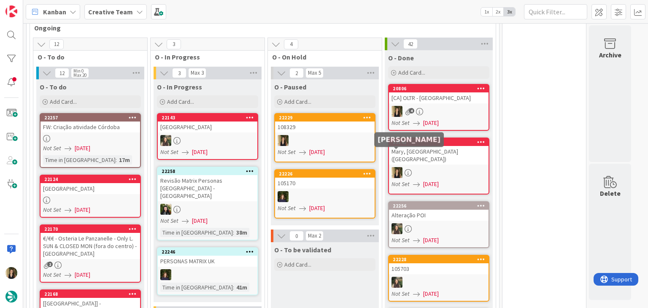
scroll to position [780, 0]
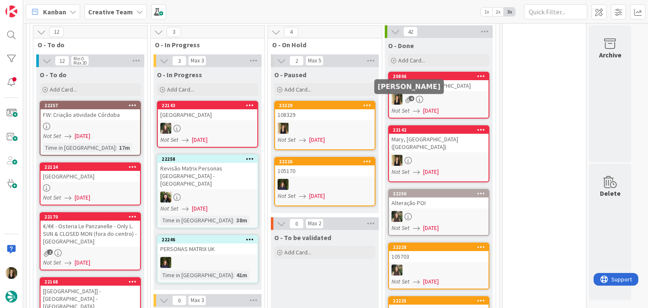
click at [307, 267] on div "O - To be validated Add Card..." at bounding box center [325, 287] width 108 height 114
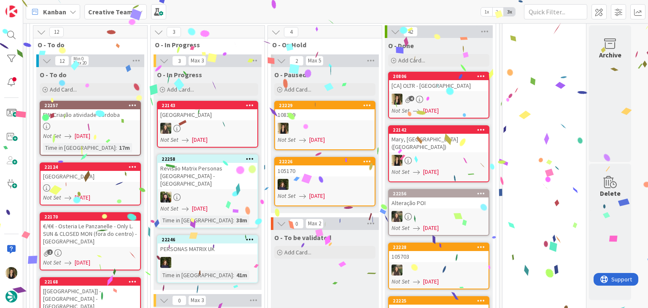
click at [107, 101] on link "22257 FW: Criação atividade Córdoba Not Set [DATE] Time in [GEOGRAPHIC_DATA] : …" at bounding box center [90, 128] width 101 height 55
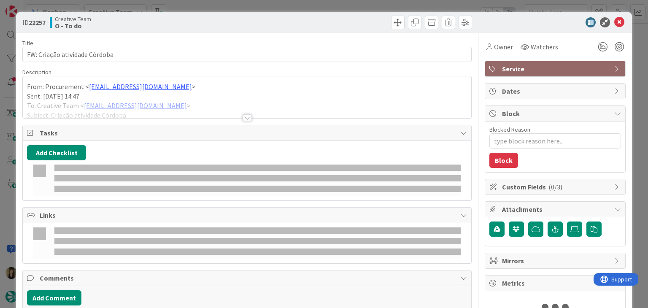
drag, startPoint x: 287, startPoint y: 19, endPoint x: 286, endPoint y: 7, distance: 11.9
click at [286, 19] on div at bounding box center [360, 22] width 223 height 13
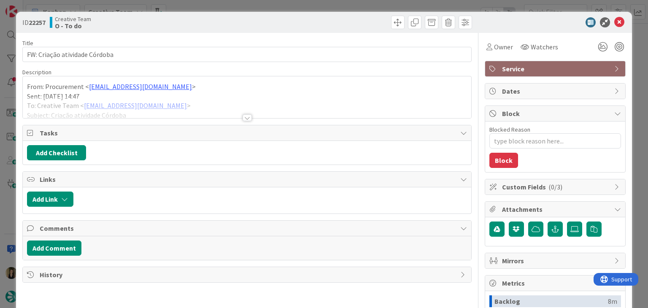
click at [286, 6] on div "ID 22257 Creative Team O - To do Title 29 / 128 FW: Criação atividade [GEOGRAPH…" at bounding box center [324, 154] width 648 height 308
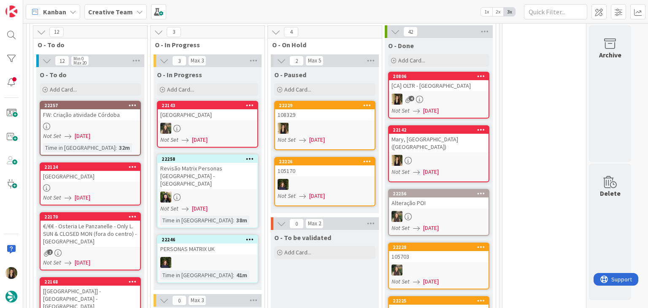
click at [345, 266] on div "O - To be validated Add Card..." at bounding box center [325, 287] width 108 height 114
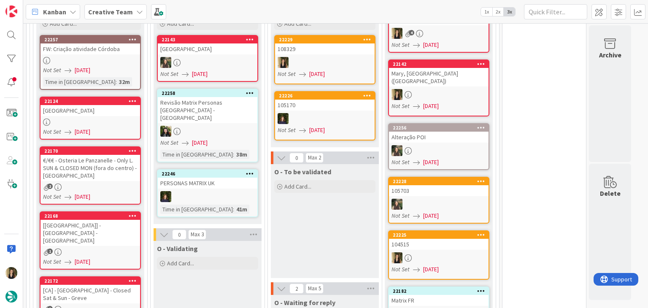
scroll to position [865, 0]
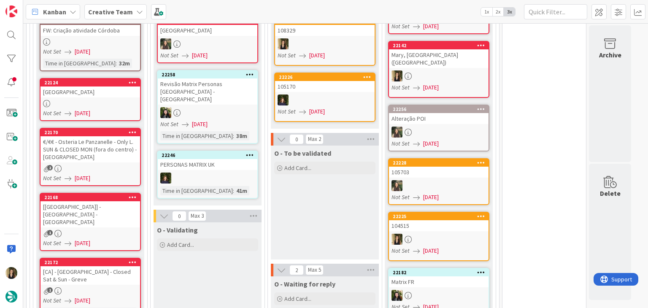
click at [122, 230] on div "1" at bounding box center [90, 233] width 100 height 7
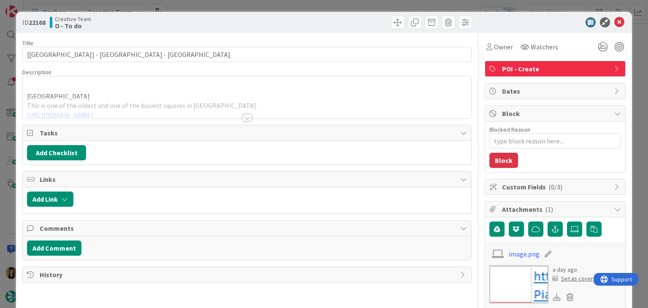
click at [243, 118] on div at bounding box center [247, 117] width 9 height 7
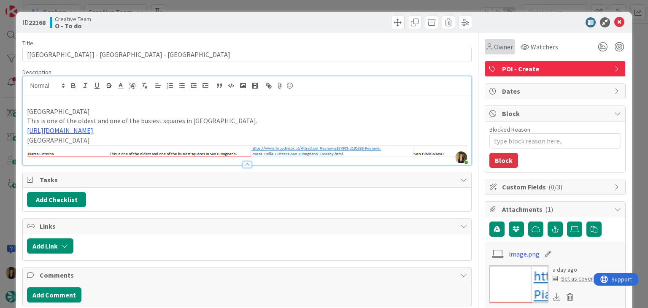
click at [486, 50] on div "Owner" at bounding box center [499, 47] width 27 height 10
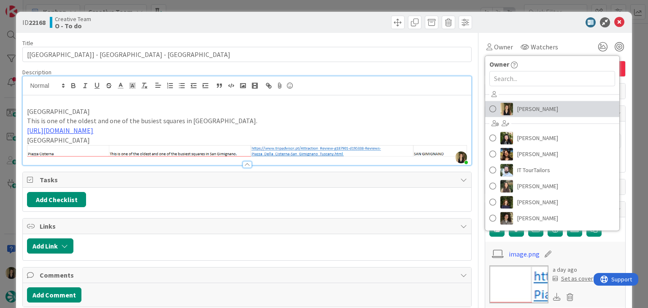
drag, startPoint x: 513, startPoint y: 105, endPoint x: 499, endPoint y: 99, distance: 15.9
click at [517, 105] on span "[PERSON_NAME]" at bounding box center [537, 109] width 41 height 13
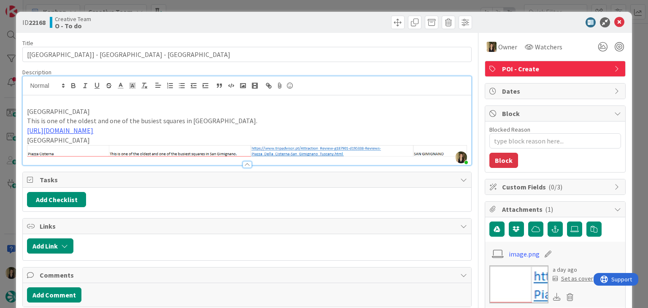
click at [329, 22] on div at bounding box center [360, 22] width 223 height 13
click at [328, 3] on div "ID 22168 Creative Team O - To do Title 38 / 128 [[GEOGRAPHIC_DATA]] - [GEOGRAPH…" at bounding box center [324, 154] width 648 height 308
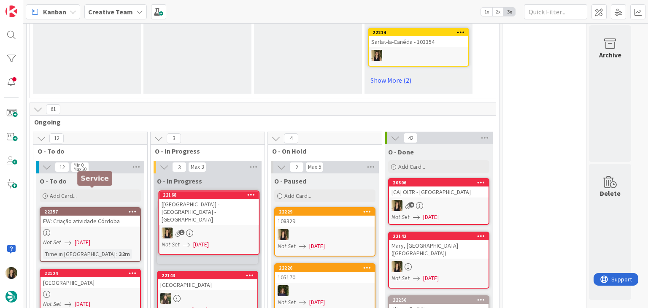
scroll to position [680, 0]
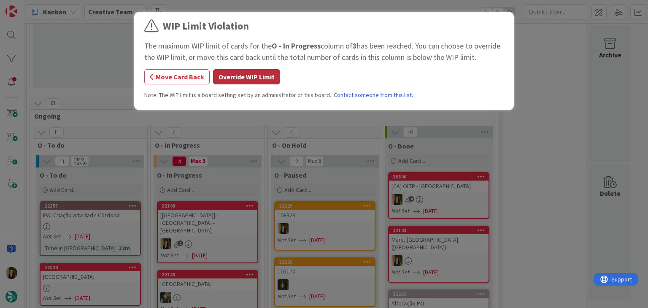
click at [262, 78] on button "Override WIP Limit" at bounding box center [246, 76] width 67 height 15
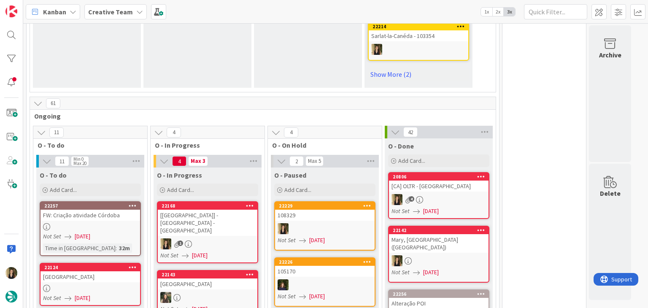
click at [233, 238] on div "1" at bounding box center [208, 243] width 100 height 11
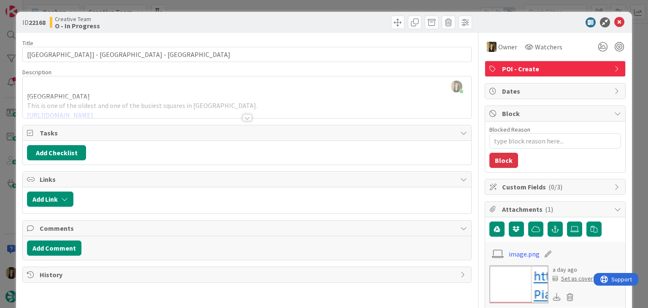
click at [244, 116] on div at bounding box center [247, 117] width 9 height 7
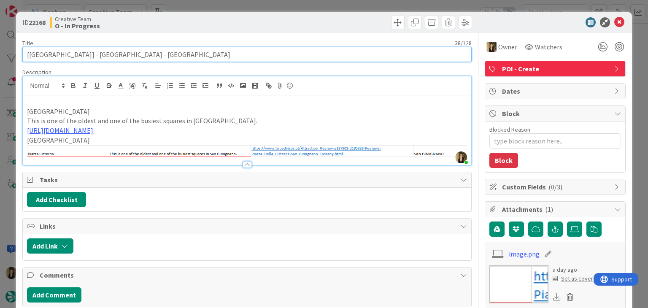
drag, startPoint x: 85, startPoint y: 54, endPoint x: 19, endPoint y: 64, distance: 66.9
click at [19, 64] on div "ID 22168 Creative Team O - In Progress Title 38 / 128 [[GEOGRAPHIC_DATA]] - [GE…" at bounding box center [323, 294] width 615 height 565
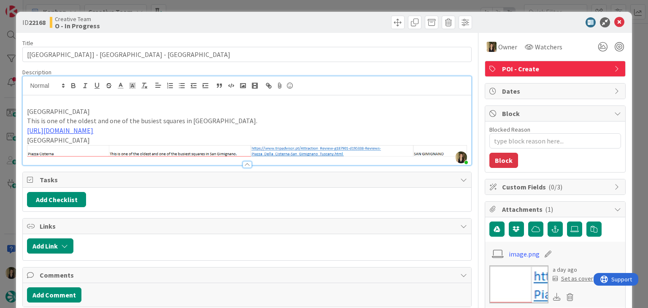
type textarea "x"
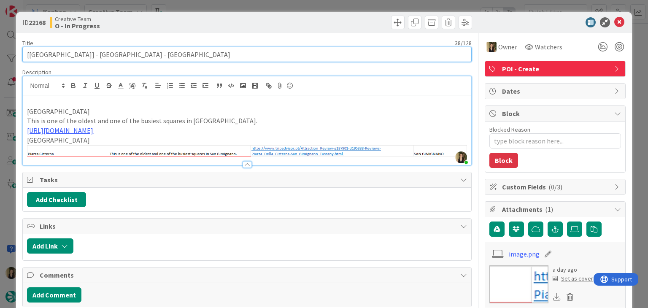
click at [67, 50] on input "[[GEOGRAPHIC_DATA]] - [GEOGRAPHIC_DATA] - [GEOGRAPHIC_DATA]" at bounding box center [246, 54] width 449 height 15
click at [64, 52] on input "[[GEOGRAPHIC_DATA]] - [GEOGRAPHIC_DATA] - [GEOGRAPHIC_DATA]" at bounding box center [246, 54] width 449 height 15
type input "[[GEOGRAPHIC_DATA]] - [GEOGRAPHIC_DATA] - [GEOGRAPHIC_DATA]"
type textarea "x"
drag, startPoint x: 101, startPoint y: 56, endPoint x: 44, endPoint y: 54, distance: 57.4
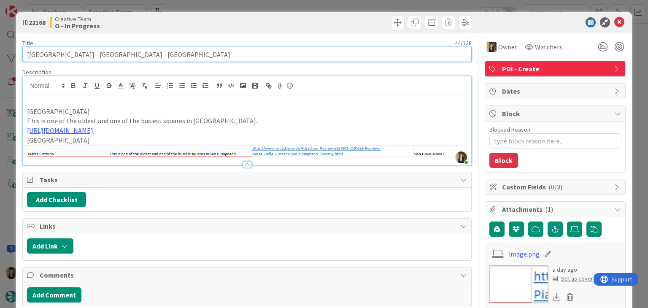
click at [44, 54] on input "[[GEOGRAPHIC_DATA]] - [GEOGRAPHIC_DATA] - [GEOGRAPHIC_DATA]" at bounding box center [246, 54] width 449 height 15
type input "[[GEOGRAPHIC_DATA]] - [GEOGRAPHIC_DATA] - [GEOGRAPHIC_DATA]"
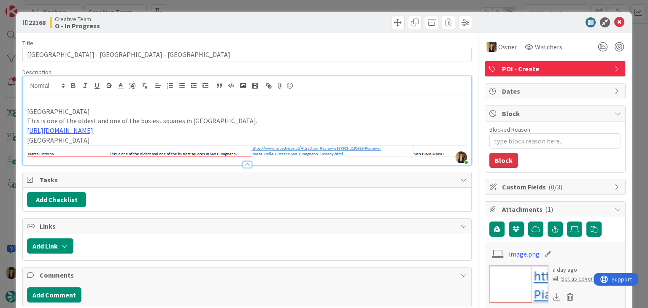
drag, startPoint x: 265, startPoint y: 18, endPoint x: 263, endPoint y: 10, distance: 8.2
click at [264, 18] on div at bounding box center [360, 22] width 223 height 13
click at [263, 8] on div "ID 22168 Creative Team O - In Progress Title 44 / 128 [[GEOGRAPHIC_DATA]] - [GE…" at bounding box center [324, 154] width 648 height 308
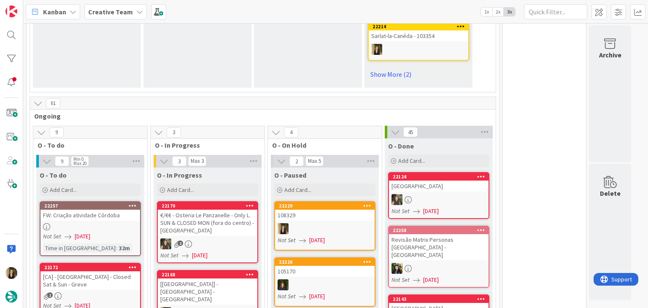
scroll to position [681, 0]
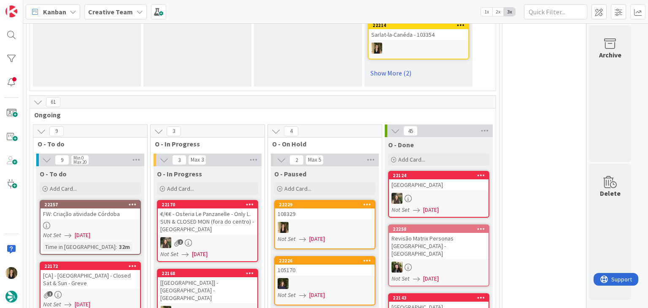
click at [234, 208] on div "€/€€ - Osteria Le Panzanelle - Only L. SUN & CLOSED MON (fora do centro) - [GEO…" at bounding box center [208, 221] width 100 height 26
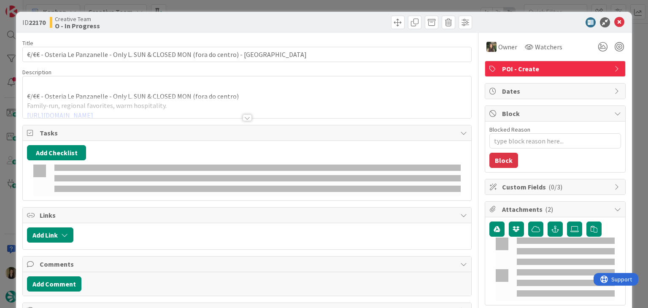
drag, startPoint x: 282, startPoint y: 11, endPoint x: 279, endPoint y: 6, distance: 5.1
click at [280, 9] on div "ID 22170 Creative Team O - In Progress Title 80 / 128 €/€€ - Osteria Le Panzane…" at bounding box center [324, 154] width 648 height 308
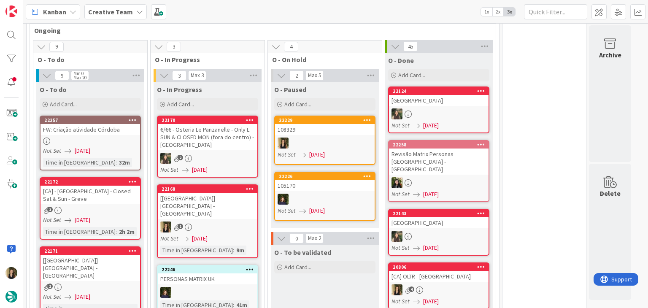
click at [227, 221] on div "1" at bounding box center [208, 226] width 100 height 11
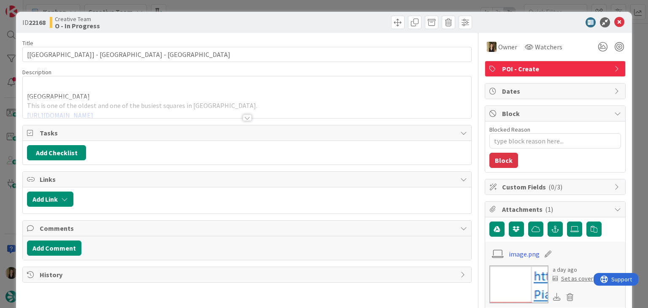
click at [323, 13] on div "ID 22168 Creative Team O - In Progress" at bounding box center [323, 22] width 615 height 21
click at [324, 4] on div "ID 22168 Creative Team O - In Progress Title 44 / 128 [CA] - [GEOGRAPHIC_DATA] …" at bounding box center [324, 154] width 648 height 308
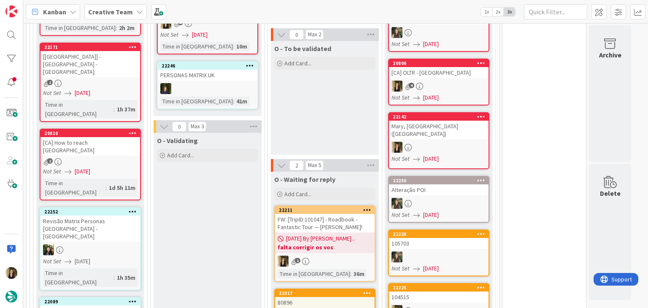
scroll to position [808, 0]
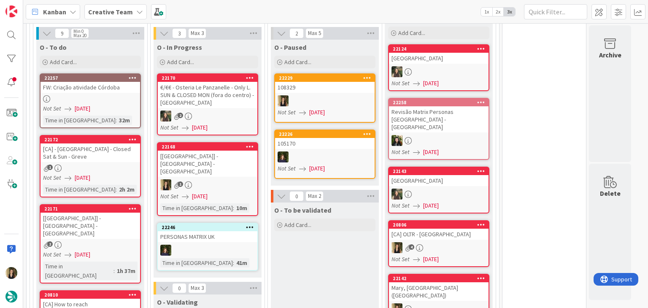
click at [336, 242] on div "O - To be validated Add Card..." at bounding box center [325, 259] width 108 height 114
click at [332, 95] on div at bounding box center [325, 100] width 100 height 11
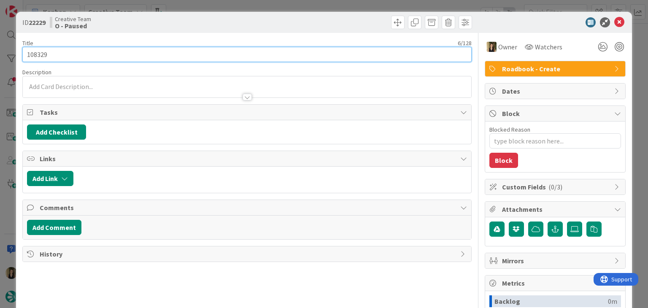
click at [39, 53] on input "108329" at bounding box center [246, 54] width 449 height 15
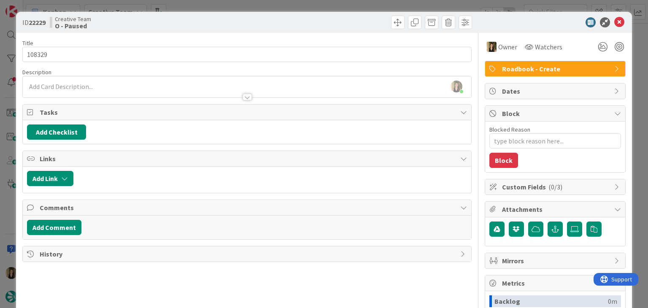
type textarea "x"
click at [110, 86] on div "[PERSON_NAME] joined 8 m ago" at bounding box center [247, 86] width 448 height 21
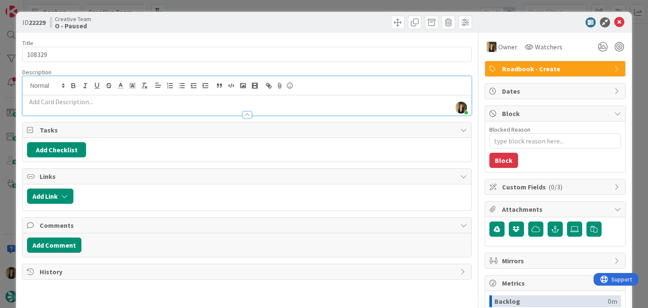
click at [123, 102] on p at bounding box center [247, 102] width 440 height 10
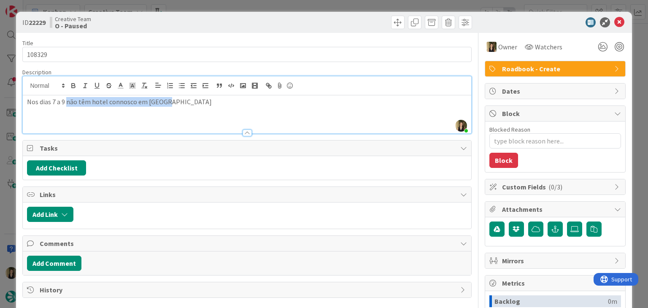
drag, startPoint x: 181, startPoint y: 102, endPoint x: 67, endPoint y: 101, distance: 113.9
click at [67, 102] on p "Nos dias 7 a 9 não têm hotel connosco em [GEOGRAPHIC_DATA]" at bounding box center [247, 102] width 440 height 10
click at [303, 88] on div at bounding box center [247, 85] width 448 height 19
click at [305, 93] on div at bounding box center [247, 85] width 448 height 19
click at [187, 108] on div "Nos dias 7 a 9 é para pôr POis" at bounding box center [247, 114] width 448 height 38
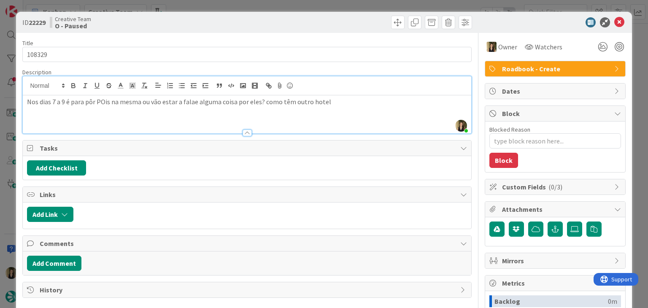
click at [194, 103] on p "Nos dias 7 a 9 é para pôr POis na mesma ou vão estar a falae alguma coisa por e…" at bounding box center [247, 102] width 440 height 10
click at [334, 106] on div "Nos dias 7 a 9 é para pôr POis na mesma ou vão estar a fazer alguma coisa por e…" at bounding box center [247, 114] width 448 height 38
drag, startPoint x: 250, startPoint y: 16, endPoint x: 247, endPoint y: 0, distance: 15.8
click at [249, 12] on div "ID 22229 Creative Team O - Paused" at bounding box center [323, 22] width 615 height 21
click at [289, 4] on div "ID 22229 Creative Team O - Paused Title 6 / 128 108329 Description [PERSON_NAME…" at bounding box center [324, 154] width 648 height 308
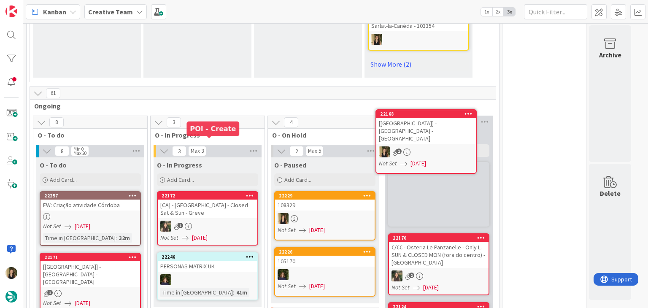
scroll to position [685, 0]
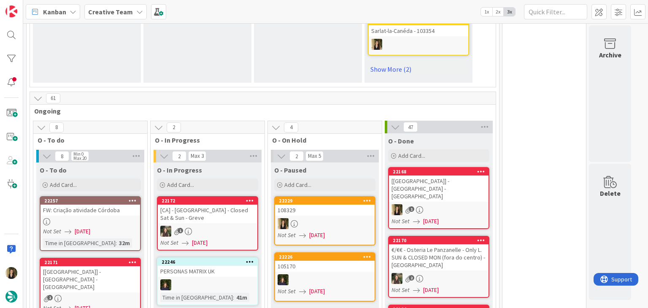
click at [454, 204] on div "1" at bounding box center [439, 209] width 100 height 11
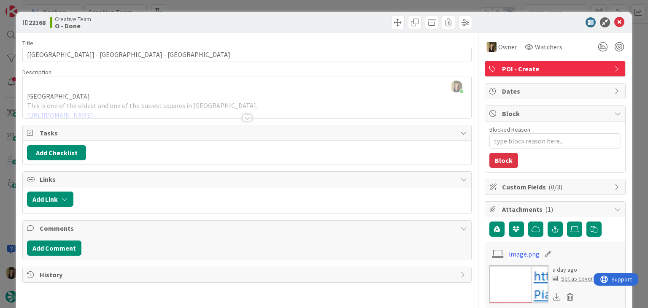
drag, startPoint x: 327, startPoint y: 14, endPoint x: 326, endPoint y: 9, distance: 5.5
click at [327, 14] on div "ID 22168 Creative Team O - Done" at bounding box center [323, 22] width 615 height 21
click at [326, 5] on div "ID 22168 Creative Team O - Done Title 44 / 128 [[GEOGRAPHIC_DATA]] - [GEOGRAPHI…" at bounding box center [324, 154] width 648 height 308
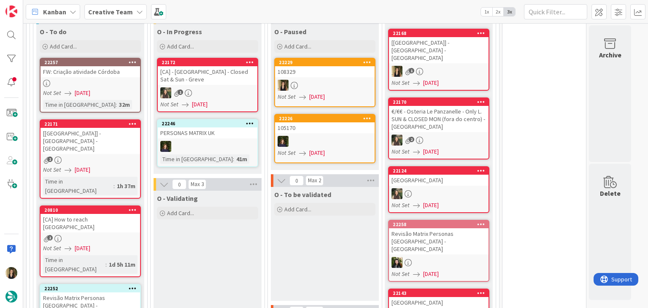
scroll to position [812, 0]
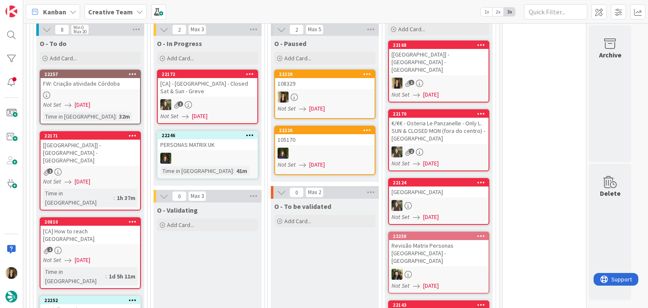
click at [119, 144] on link "22171 [[GEOGRAPHIC_DATA]] - [GEOGRAPHIC_DATA] - Greve 2 Not Set [DATE] Time in …" at bounding box center [90, 170] width 101 height 79
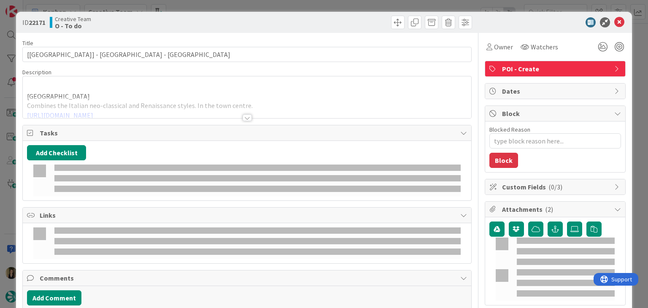
type textarea "x"
type input "[[GEOGRAPHIC_DATA]] - [GEOGRAPHIC_DATA] - [GEOGRAPHIC_DATA]"
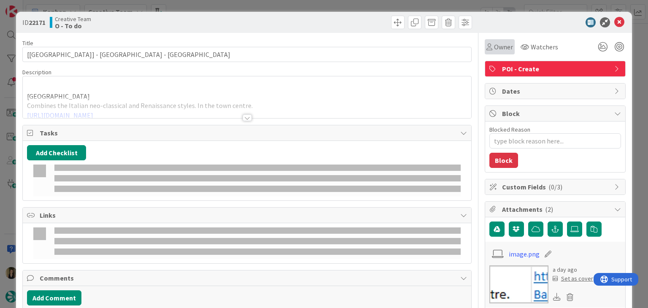
type textarea "x"
type input "[[GEOGRAPHIC_DATA]] - [GEOGRAPHIC_DATA] - [GEOGRAPHIC_DATA]"
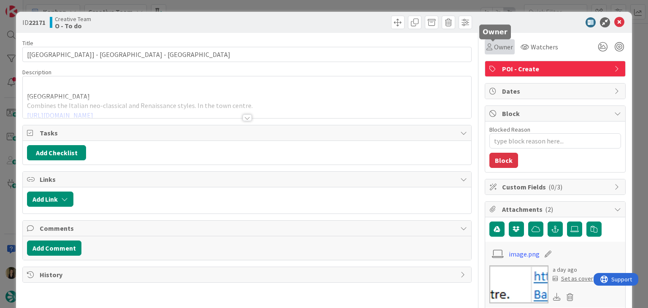
click at [498, 46] on span "Owner" at bounding box center [503, 47] width 19 height 10
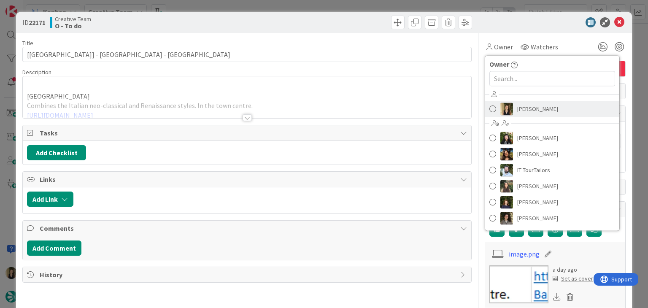
click at [517, 108] on span "[PERSON_NAME]" at bounding box center [537, 109] width 41 height 13
type textarea "x"
type input "[[GEOGRAPHIC_DATA]] - [GEOGRAPHIC_DATA] - [GEOGRAPHIC_DATA]"
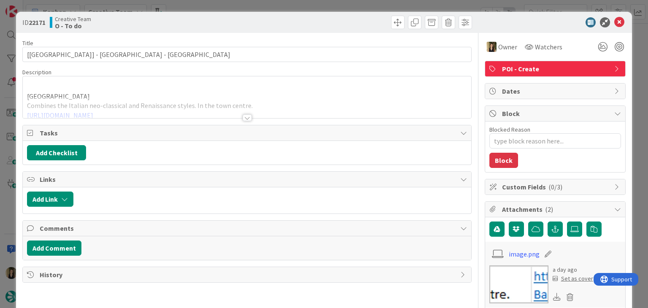
type textarea "x"
type input "[[GEOGRAPHIC_DATA]] - [GEOGRAPHIC_DATA] - [GEOGRAPHIC_DATA]"
click at [300, 17] on div at bounding box center [360, 22] width 223 height 13
click at [298, 8] on div "ID 22171 Creative Team O - To do Title 36 / 128 [[GEOGRAPHIC_DATA]] - [GEOGRAPH…" at bounding box center [324, 154] width 648 height 308
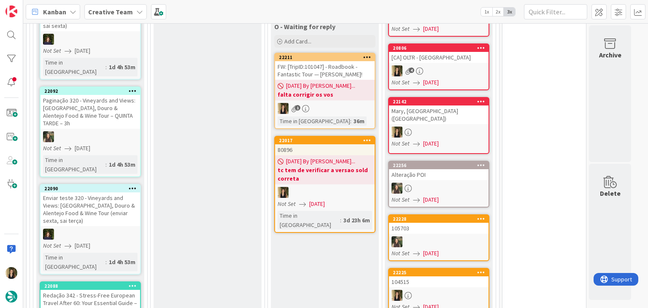
click at [219, 193] on div "O - Validating Add Card..." at bounding box center [208, 166] width 108 height 410
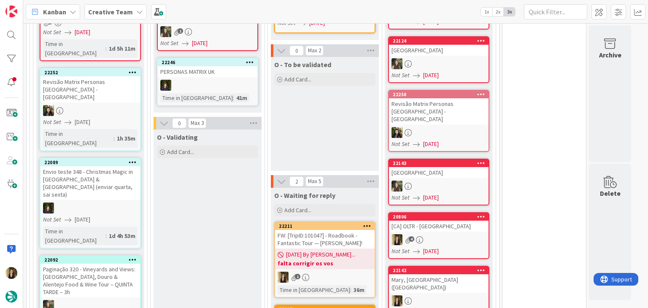
click at [314, 121] on div "O - To be validated Add Card..." at bounding box center [325, 114] width 108 height 114
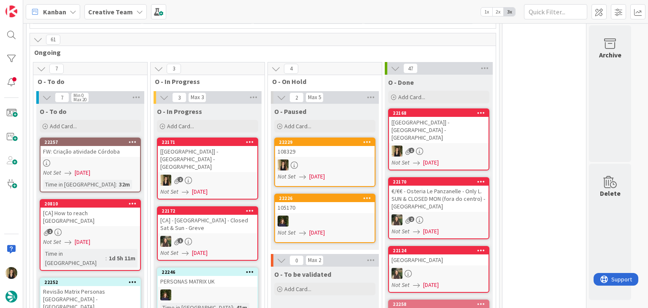
scroll to position [742, 0]
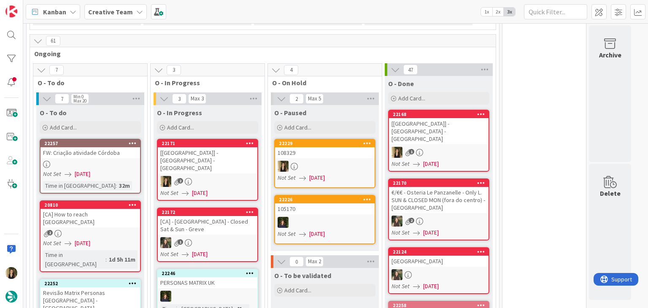
click at [213, 176] on div "2" at bounding box center [208, 181] width 100 height 11
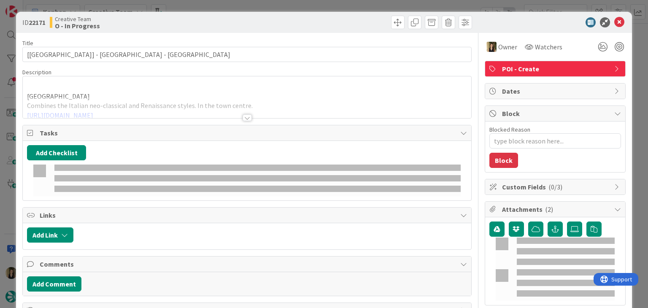
type textarea "x"
type input "[[GEOGRAPHIC_DATA]] - [GEOGRAPHIC_DATA] - [GEOGRAPHIC_DATA]"
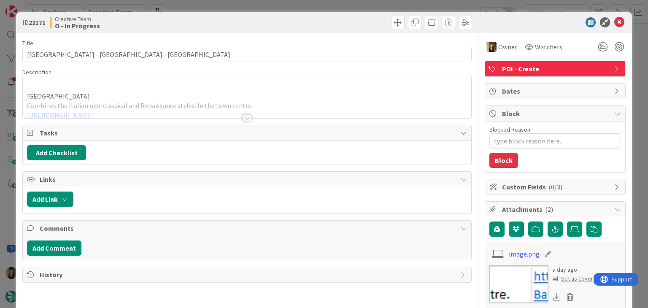
type textarea "x"
type input "[[GEOGRAPHIC_DATA]] - [GEOGRAPHIC_DATA] - [GEOGRAPHIC_DATA]"
click at [243, 119] on div at bounding box center [247, 117] width 9 height 7
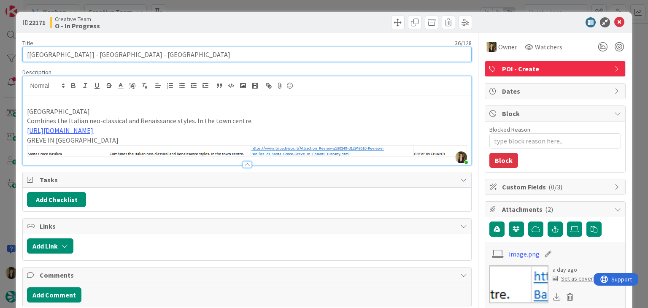
drag, startPoint x: 100, startPoint y: 55, endPoint x: 19, endPoint y: 55, distance: 80.6
click at [19, 55] on div "ID 22171 Creative Team O - In Progress Title 36 / 128 [[GEOGRAPHIC_DATA]] - [GE…" at bounding box center [323, 294] width 615 height 565
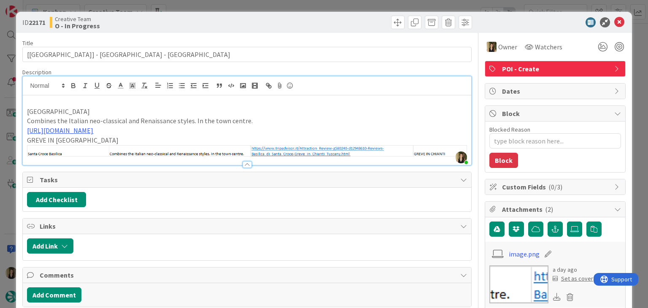
drag, startPoint x: 237, startPoint y: 22, endPoint x: 241, endPoint y: 12, distance: 10.7
click at [238, 22] on div "Creative Team O - In Progress" at bounding box center [147, 22] width 195 height 13
click at [244, 5] on div "ID 22171 Creative Team O - In Progress Title 36 / 128 [CA] - [GEOGRAPHIC_DATA] …" at bounding box center [324, 154] width 648 height 308
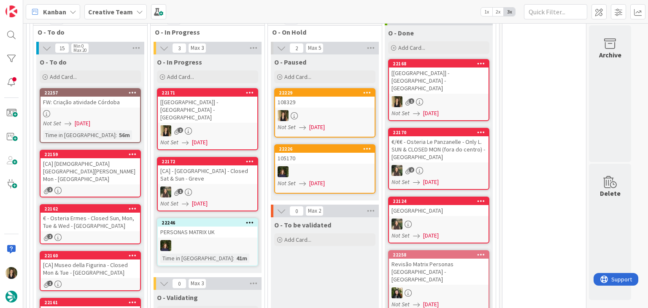
scroll to position [785, 0]
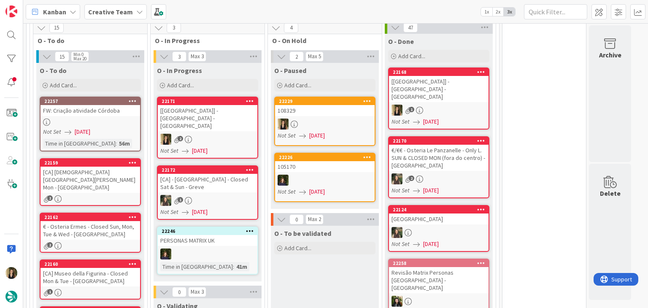
click at [339, 258] on div "O - To be validated Add Card..." at bounding box center [325, 283] width 108 height 114
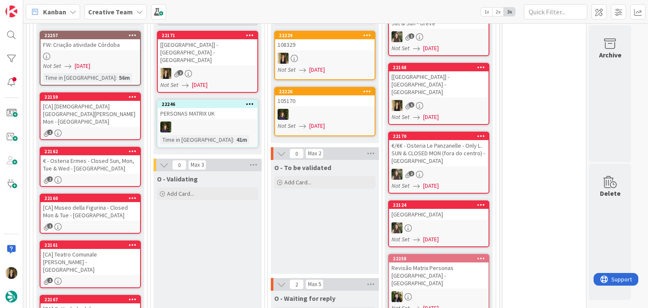
scroll to position [869, 0]
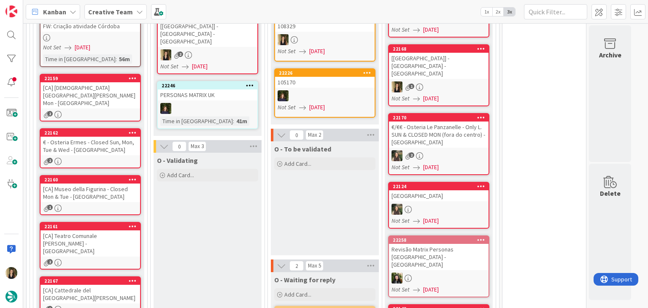
click at [124, 137] on div "€ - Osteria Ermes - Closed Sun, Mon, Tue & Wed - [GEOGRAPHIC_DATA]" at bounding box center [90, 146] width 100 height 19
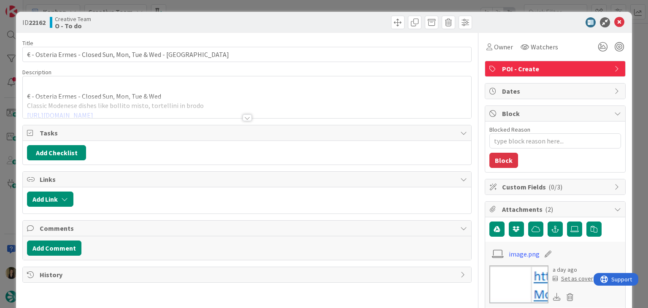
click at [247, 119] on div at bounding box center [247, 117] width 9 height 7
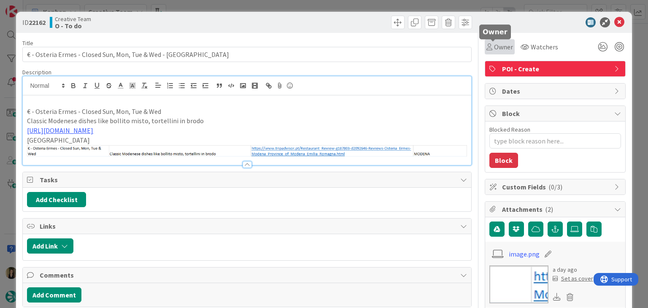
click at [486, 43] on div "Owner" at bounding box center [499, 47] width 27 height 10
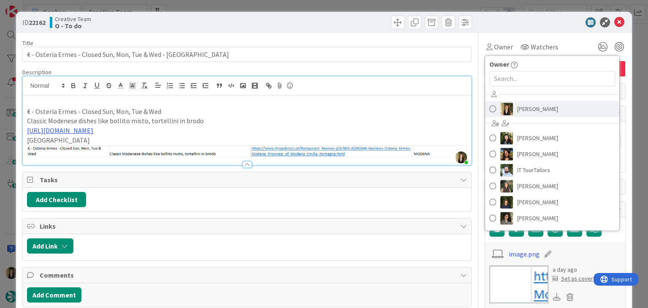
click at [524, 112] on span "[PERSON_NAME]" at bounding box center [537, 109] width 41 height 13
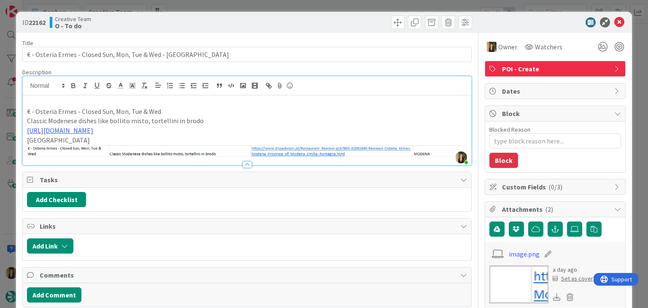
drag, startPoint x: 308, startPoint y: 20, endPoint x: 304, endPoint y: 15, distance: 7.2
click at [307, 20] on div at bounding box center [360, 22] width 223 height 13
drag, startPoint x: 302, startPoint y: 8, endPoint x: 286, endPoint y: 0, distance: 17.9
click at [302, 8] on div "ID 22162 Creative Team O - To do Title 55 / 128 € - Osteria Ermes - Closed Sun,…" at bounding box center [324, 154] width 648 height 308
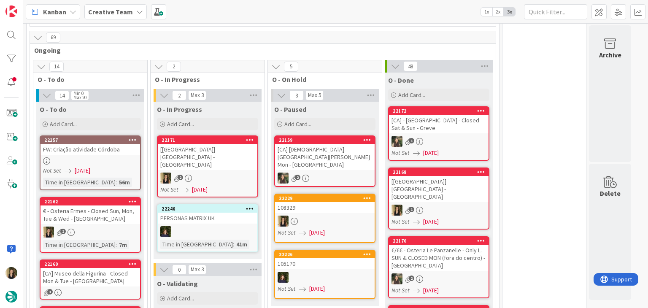
scroll to position [742, 0]
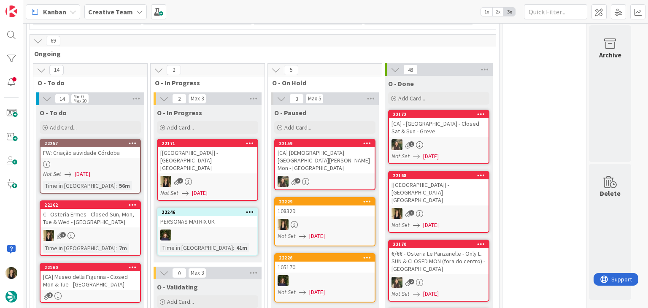
click at [225, 176] on div "2" at bounding box center [208, 181] width 100 height 11
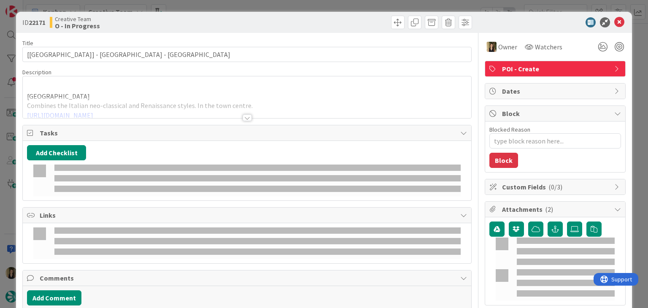
type textarea "x"
type input "[[GEOGRAPHIC_DATA]] - [GEOGRAPHIC_DATA] - [GEOGRAPHIC_DATA]"
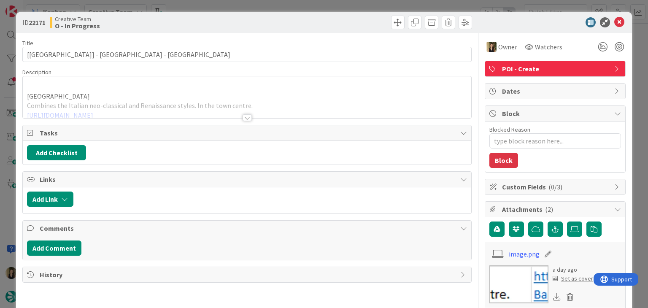
type textarea "x"
type input "[[GEOGRAPHIC_DATA]] - [GEOGRAPHIC_DATA] - [GEOGRAPHIC_DATA]"
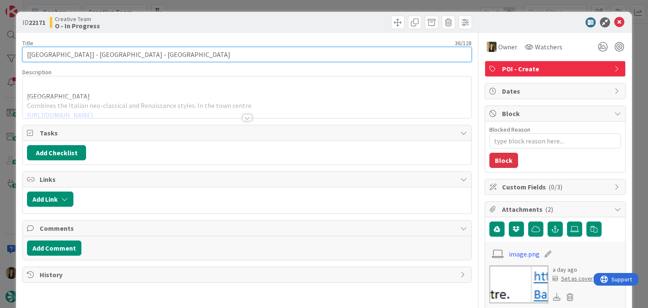
drag, startPoint x: 101, startPoint y: 54, endPoint x: 45, endPoint y: 54, distance: 56.1
click at [45, 55] on input "[[GEOGRAPHIC_DATA]] - [GEOGRAPHIC_DATA] - [GEOGRAPHIC_DATA]" at bounding box center [246, 54] width 449 height 15
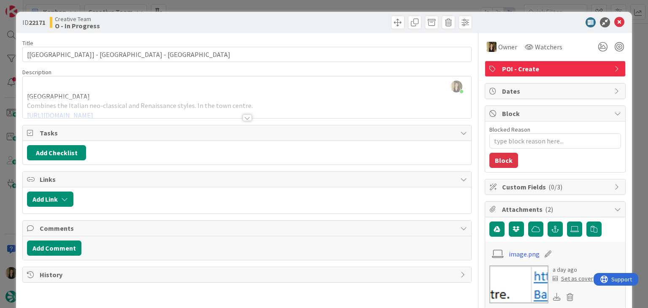
click at [272, 14] on div "ID 22171 Creative Team O - In Progress" at bounding box center [323, 22] width 615 height 21
click at [252, 23] on div at bounding box center [360, 22] width 223 height 13
click at [251, 8] on div "ID 22171 Creative Team O - In Progress Title 36 / 128 [[GEOGRAPHIC_DATA]] - [GE…" at bounding box center [324, 154] width 648 height 308
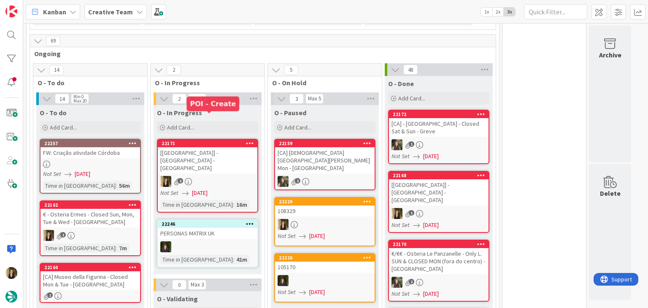
click at [235, 176] on div "2" at bounding box center [208, 181] width 100 height 11
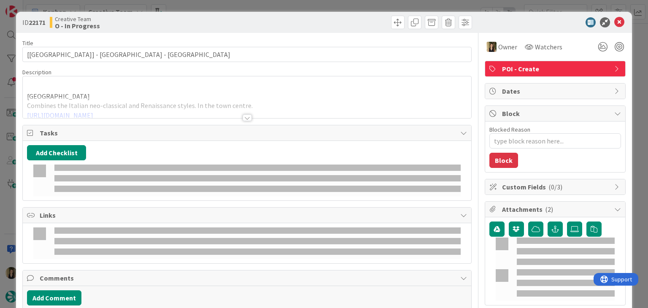
type textarea "x"
type input "[[GEOGRAPHIC_DATA]] - [GEOGRAPHIC_DATA] - [GEOGRAPHIC_DATA]"
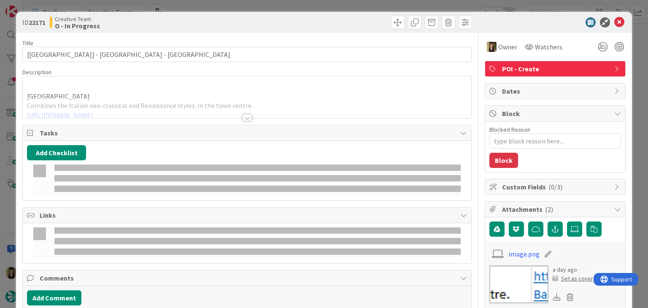
type textarea "x"
type input "[[GEOGRAPHIC_DATA]] - [GEOGRAPHIC_DATA] - [GEOGRAPHIC_DATA]"
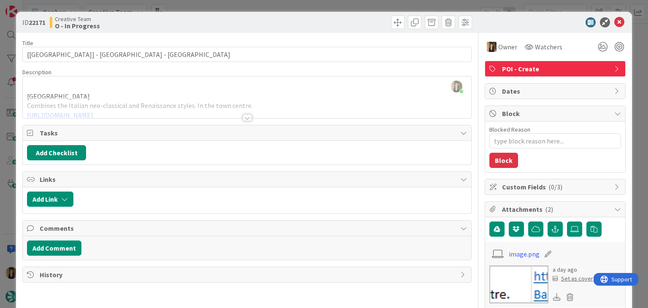
click at [182, 5] on div "ID 22171 Creative Team O - In Progress Title 36 / 128 [CA] - [GEOGRAPHIC_DATA] …" at bounding box center [324, 154] width 648 height 308
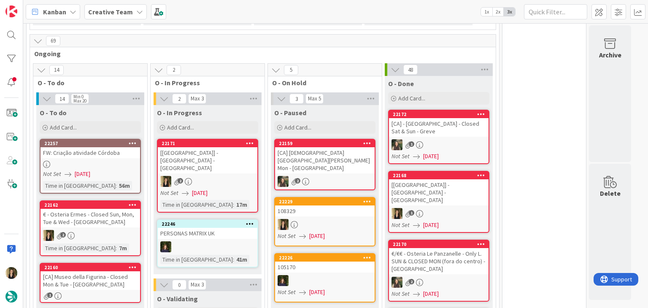
click at [339, 219] on div at bounding box center [325, 224] width 100 height 11
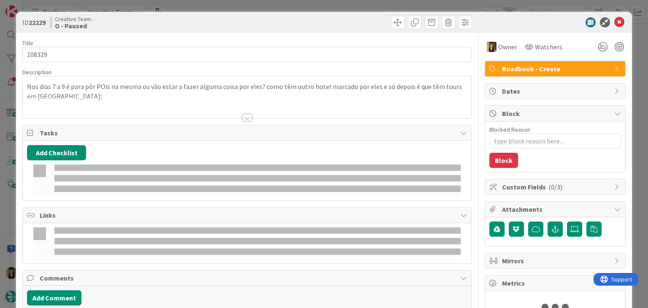
type textarea "x"
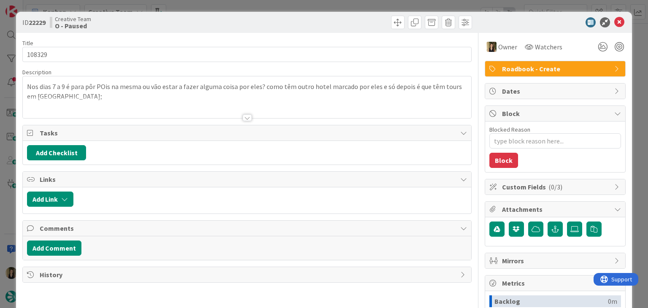
drag, startPoint x: 87, startPoint y: 91, endPoint x: 86, endPoint y: 100, distance: 9.7
click at [86, 91] on p "Nos dias 7 a 9 é para pôr POis na mesma ou vão estar a fazer alguma coisa por e…" at bounding box center [247, 91] width 440 height 19
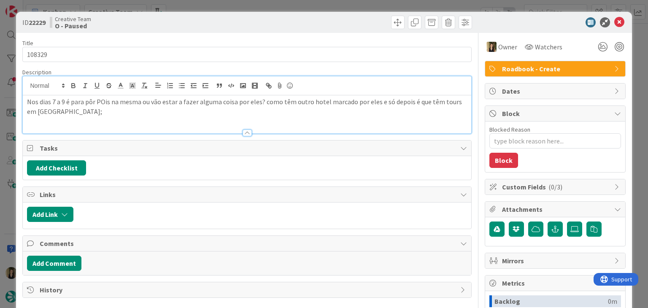
click at [86, 110] on p "Nos dias 7 a 9 é para pôr POis na mesma ou vão estar a fazer alguma coisa por e…" at bounding box center [247, 106] width 440 height 19
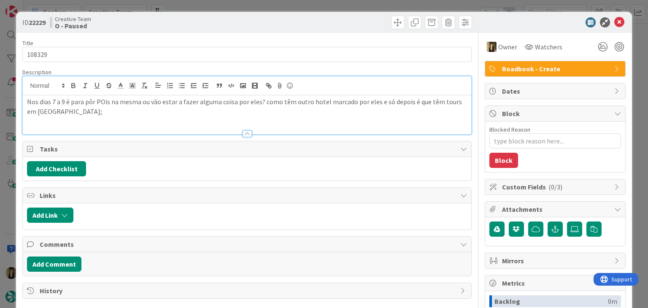
paste div
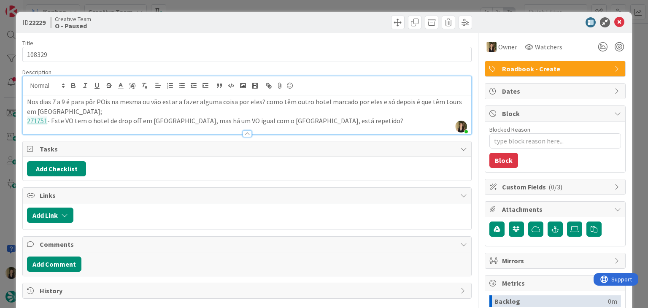
drag, startPoint x: 262, startPoint y: 23, endPoint x: 263, endPoint y: 12, distance: 10.7
click at [262, 22] on div at bounding box center [360, 22] width 223 height 13
click at [265, 6] on div "ID 22229 Creative Team O - Paused Title 6 / 128 108329 Description [PERSON_NAME…" at bounding box center [324, 154] width 648 height 308
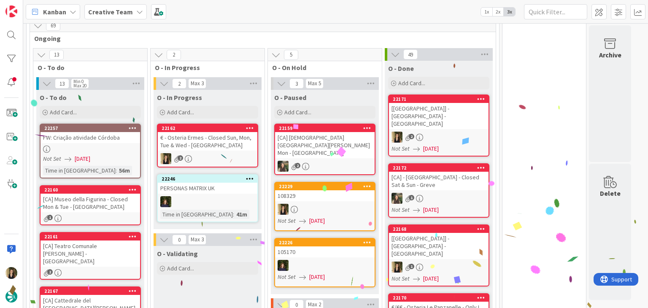
scroll to position [757, 0]
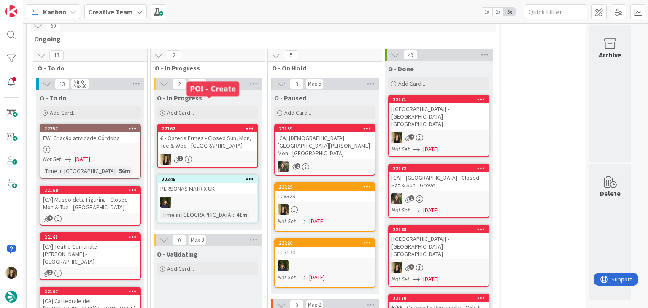
click at [225, 132] on div "€ - Osteria Ermes - Closed Sun, Mon, Tue & Wed - [GEOGRAPHIC_DATA]" at bounding box center [208, 141] width 100 height 19
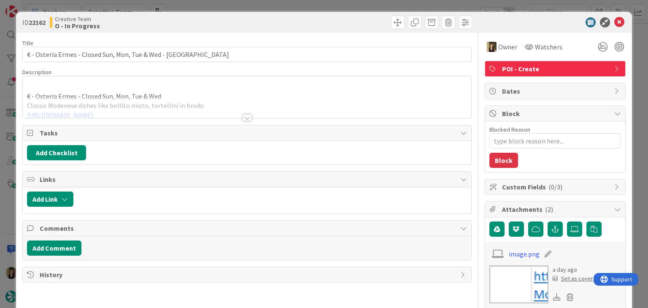
click at [242, 3] on div "ID 22162 Creative Team O - In Progress Title 55 / 128 € - Osteria Ermes - Close…" at bounding box center [324, 154] width 648 height 308
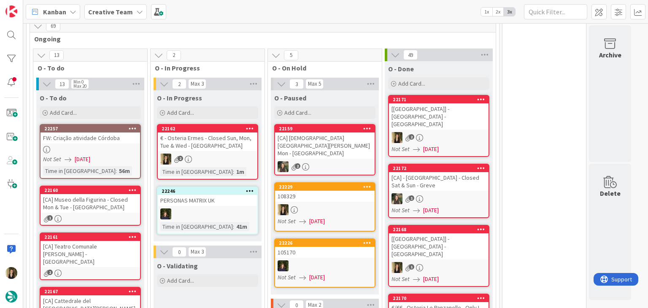
click at [341, 204] on div at bounding box center [325, 209] width 100 height 11
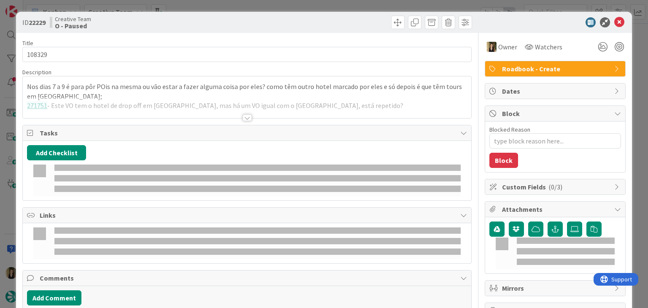
type textarea "x"
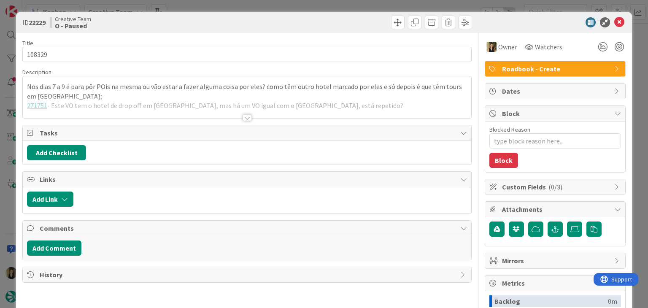
click at [242, 114] on div at bounding box center [246, 113] width 449 height 9
click at [245, 114] on div at bounding box center [247, 117] width 9 height 7
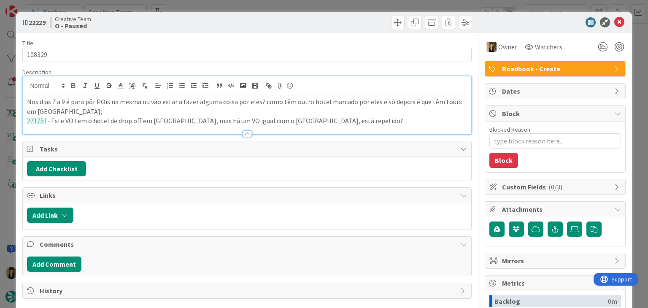
drag, startPoint x: 334, startPoint y: 121, endPoint x: 340, endPoint y: 124, distance: 6.6
click at [335, 121] on p "271751 - Este VO tem o hotel de drop off em [GEOGRAPHIC_DATA], mas há um VO igu…" at bounding box center [247, 121] width 440 height 10
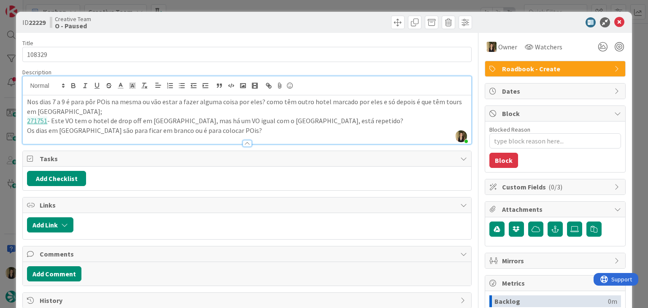
drag, startPoint x: 79, startPoint y: 128, endPoint x: 94, endPoint y: 123, distance: 16.3
click at [79, 128] on p "Os dias em [GEOGRAPHIC_DATA] são para ficar em branco ou é para colocar POis?" at bounding box center [247, 131] width 440 height 10
click at [363, 138] on div at bounding box center [247, 139] width 448 height 9
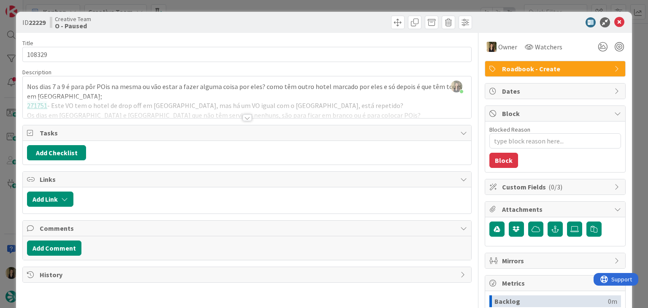
click at [250, 117] on div at bounding box center [247, 108] width 448 height 22
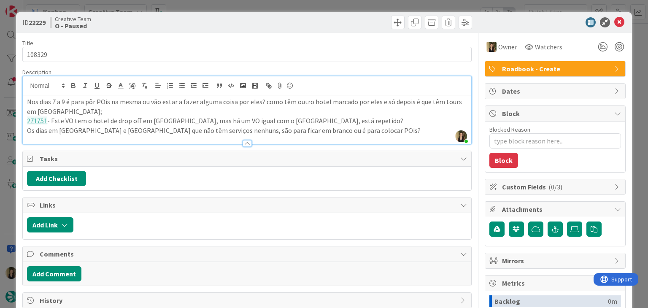
click at [244, 20] on div "ID 22229 Creative Team O - Paused" at bounding box center [246, 22] width 449 height 13
click at [243, 7] on div "ID 22229 Creative Team O - Paused Title 6 / 128 108329 Description [PERSON_NAME…" at bounding box center [324, 154] width 648 height 308
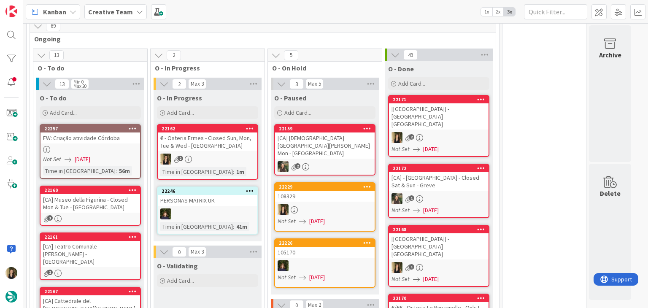
click at [223, 132] on div "€ - Osteria Ermes - Closed Sun, Mon, Tue & Wed - [GEOGRAPHIC_DATA]" at bounding box center [208, 141] width 100 height 19
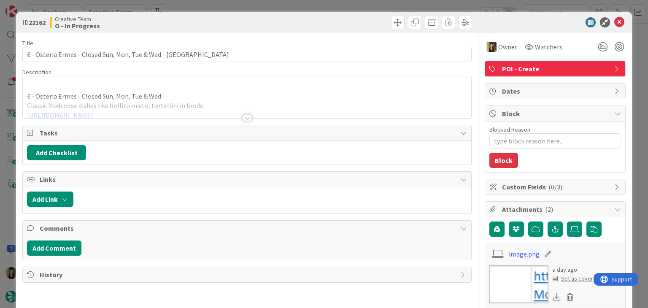
type textarea "x"
click at [245, 119] on div at bounding box center [247, 117] width 9 height 7
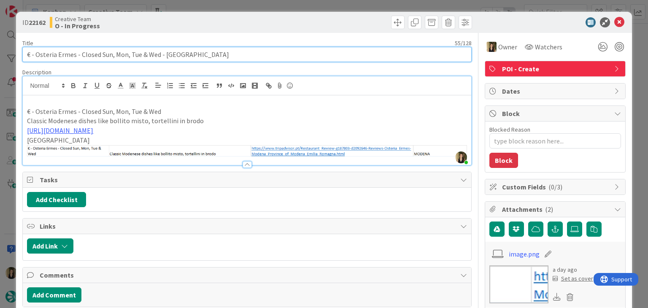
drag, startPoint x: 73, startPoint y: 52, endPoint x: 57, endPoint y: 54, distance: 16.1
click at [36, 54] on input "€ - Osteria Ermes - Closed Sun, Mon, Tue & Wed - [GEOGRAPHIC_DATA]" at bounding box center [246, 54] width 449 height 15
click at [78, 54] on input "€ - Osteria Ermes - Closed Sun, Mon, Tue & Wed - [GEOGRAPHIC_DATA]" at bounding box center [246, 54] width 449 height 15
type input "€ - Osteria Ermes - OnClosed Sun, Mon, Tue & Wed - [GEOGRAPHIC_DATA]"
type textarea "x"
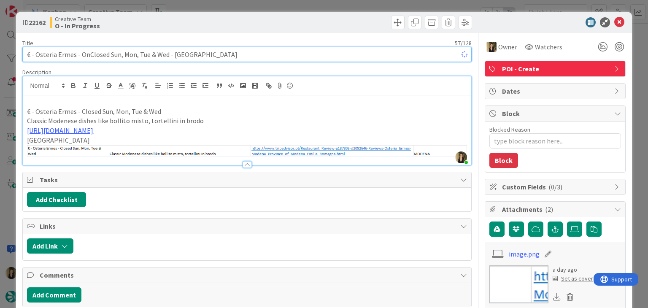
type input "€ - Osteria Ermes - OnlClosed Sun, Mon, Tue & Wed - [GEOGRAPHIC_DATA]"
type textarea "x"
type input "€ - Osteria Ermes - Only dinnerClosed Sun, Mon, Tue & Wed - [GEOGRAPHIC_DATA]"
type textarea "x"
type input "€ - Osteria Ermes - Only dinner Closed Sun, Mon, Tue & Wed - [GEOGRAPHIC_DATA]"
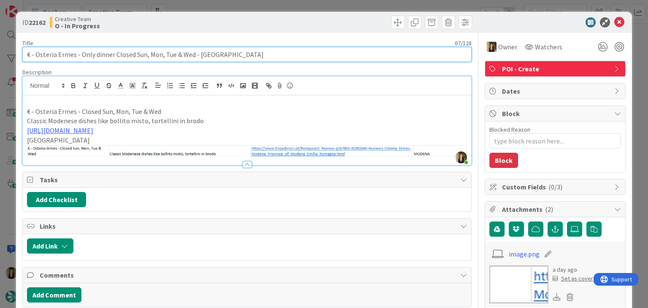
type textarea "x"
type input "€ - Osteria Ermes - Only dinner osed Sun, Mon, Tue & Wed - [GEOGRAPHIC_DATA]"
type textarea "x"
type input "€ - Osteria Ermes - Only dinner , Mon, Tue & Wed - [GEOGRAPHIC_DATA]"
type textarea "x"
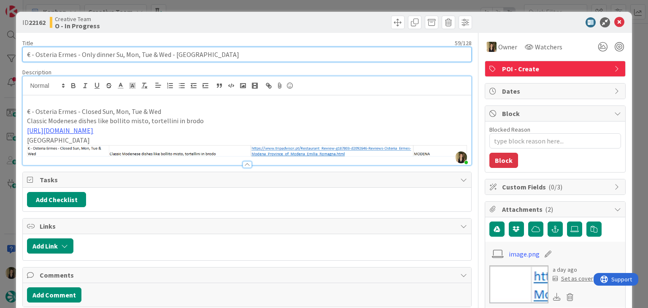
type input "€ - Osteria Ermes - Only dinner Sun, Mon, Tue & Wed - [GEOGRAPHIC_DATA]"
type textarea "x"
click at [173, 53] on input "€ - Osteria Ermes - Only dinner Sun, Mon, Tue & Wed - [GEOGRAPHIC_DATA]" at bounding box center [246, 54] width 449 height 15
type input "€ - Osteria Ermes - Only dinner Sun, Mon, Tue & Wed (- [GEOGRAPHIC_DATA]"
type textarea "x"
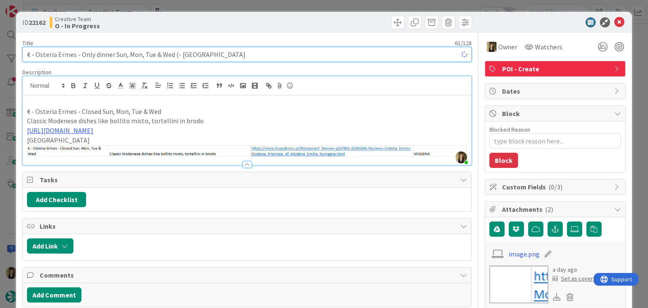
type input "€ - Osteria Ermes - Only dinner Sun, Mon, Tue & Wed (L- Modena"
type textarea "x"
type input "€ - Osteria Ermes - Only dinner Sun, Mon, Tue & Wed (Lunh- [GEOGRAPHIC_DATA]"
type textarea "x"
type input "€ - Osteria Ermes - Only dinner Sun, Mon, Tue & Wed (Lun- [GEOGRAPHIC_DATA]"
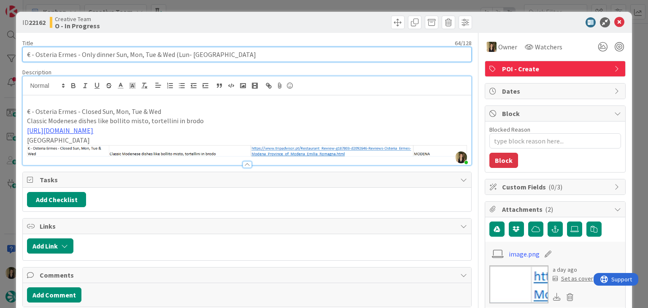
type textarea "x"
type input "€ - Osteria Ermes - Only dinner Sun, Mon, Tue & Wed (Lunh- [GEOGRAPHIC_DATA]"
type textarea "x"
type input "€ - Osteria Ermes - Only dinner Sun, Mon, Tue & Wed (Lunch- [GEOGRAPHIC_DATA]"
type textarea "x"
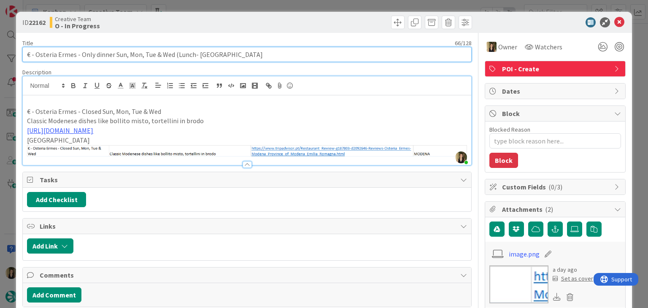
type input "€ - Osteria Ermes - Only dinner Sun, Mon, Tue & Wed (Lunch - [GEOGRAPHIC_DATA]"
type textarea "x"
type input "€ - Osteria Ermes - Only dinner Sun, Mon, Tue & Wed (Lunch ev- [GEOGRAPHIC_DATA]"
type textarea "x"
type input "€ - Osteria Ermes - Only dinner Sun, Mon, Tue & Wed (Lunch every day- [GEOGRAPH…"
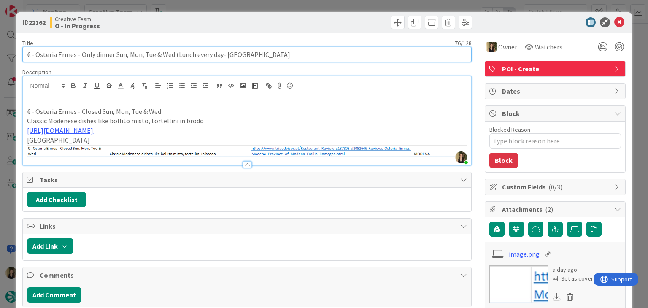
type textarea "x"
type input "€ - Osteria Ermes - Only dinner Sun, Mon, Tue & Wed (Lunch every day)- [GEOGRAP…"
type textarea "x"
type input "€ - Osteria Ermes - Only dinner Sun, Mon, Tue & Wed (Lunch every day) - [GEOGRA…"
type textarea "x"
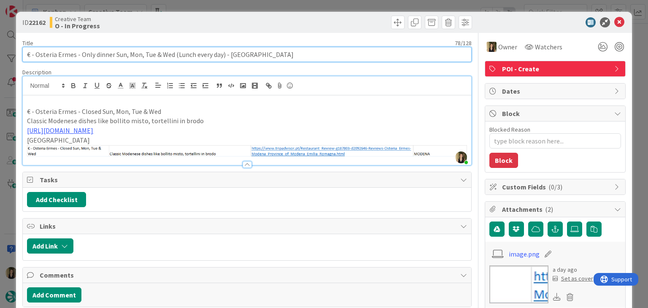
drag, startPoint x: 223, startPoint y: 55, endPoint x: 24, endPoint y: 54, distance: 198.7
click at [24, 54] on input "€ - Osteria Ermes - Only dinner Sun, Mon, Tue & Wed (Lunch every day) - [GEOGRA…" at bounding box center [246, 54] width 449 height 15
type input "€ - Osteria Ermes - Only dinner Sun, Mon, Tue & Wed (Lunch every day) - [GEOGRA…"
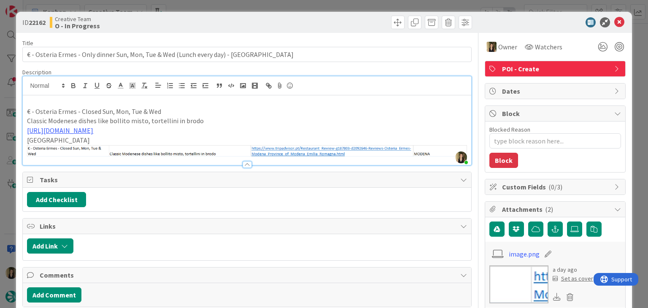
drag, startPoint x: 181, startPoint y: 114, endPoint x: 167, endPoint y: 103, distance: 17.7
click at [180, 113] on p "€ - Osteria Ermes - Closed Sun, Mon, Tue & Wed" at bounding box center [247, 112] width 440 height 10
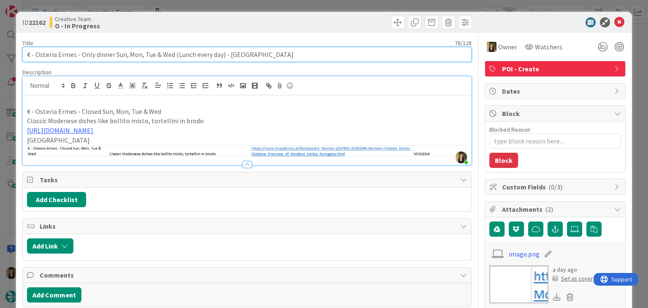
drag, startPoint x: 74, startPoint y: 53, endPoint x: 35, endPoint y: 51, distance: 38.4
click at [35, 51] on input "€ - Osteria Ermes - Only dinner Sun, Mon, Tue & Wed (Lunch every day) - [GEOGRA…" at bounding box center [246, 54] width 449 height 15
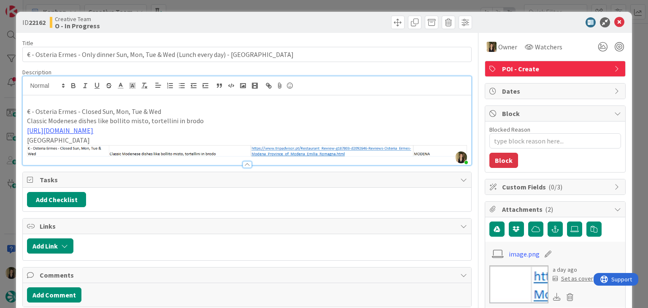
click at [342, 30] on div "ID 22162 Creative Team O - In Progress" at bounding box center [323, 22] width 615 height 21
drag, startPoint x: 205, startPoint y: 27, endPoint x: 208, endPoint y: 19, distance: 8.7
click at [206, 23] on div "Creative Team O - In Progress" at bounding box center [147, 22] width 195 height 13
click at [218, 4] on div "ID 22162 Creative Team O - In Progress Title 78 / 128 € - Osteria Ermes - Only …" at bounding box center [324, 154] width 648 height 308
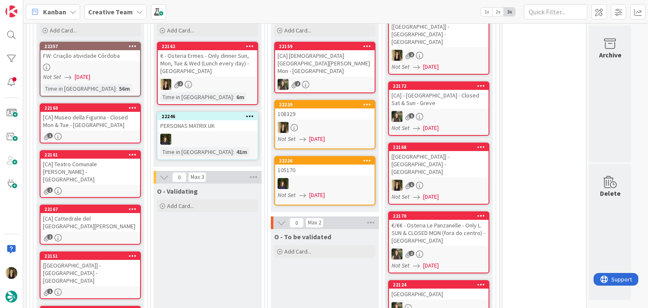
scroll to position [842, 0]
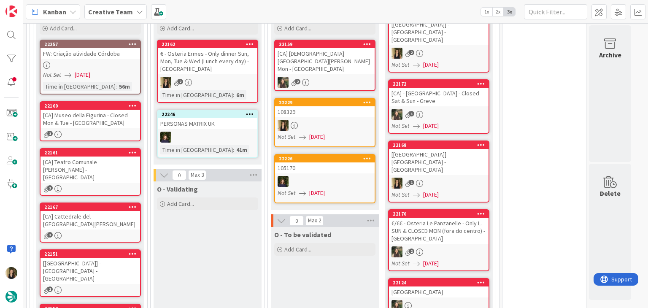
click at [103, 110] on div "[CA] Museo della Figurina - Closed Mon & Tue - [GEOGRAPHIC_DATA]" at bounding box center [90, 119] width 100 height 19
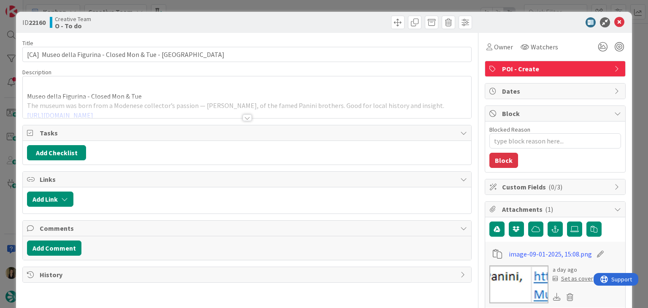
click at [243, 116] on div at bounding box center [247, 117] width 9 height 7
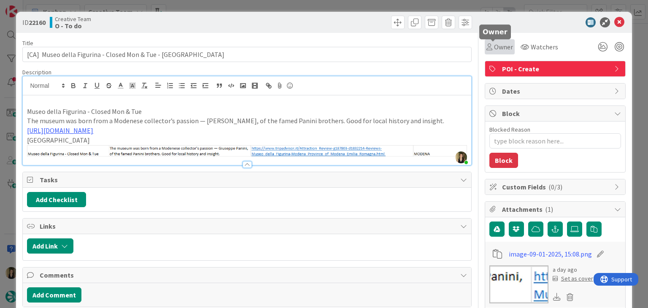
click at [496, 46] on span "Owner" at bounding box center [503, 47] width 19 height 10
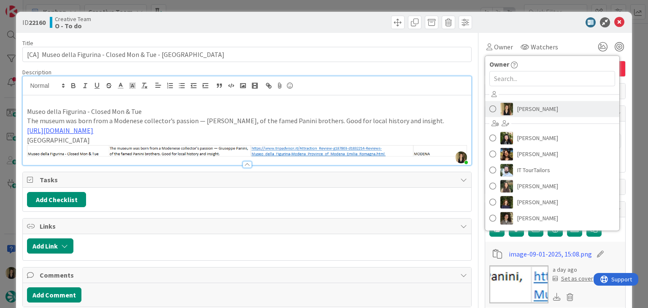
click at [526, 107] on span "[PERSON_NAME]" at bounding box center [537, 109] width 41 height 13
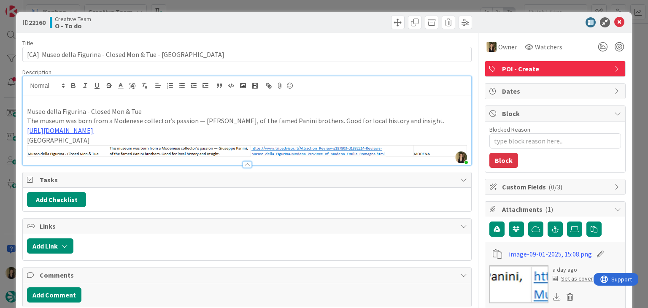
drag, startPoint x: 337, startPoint y: 25, endPoint x: 335, endPoint y: 11, distance: 14.1
click at [336, 24] on div at bounding box center [360, 22] width 223 height 13
click at [332, 6] on div "ID 22160 Creative Team O - To do Title 54 / 128 [CA] Museo della Figurina - Clo…" at bounding box center [324, 154] width 648 height 308
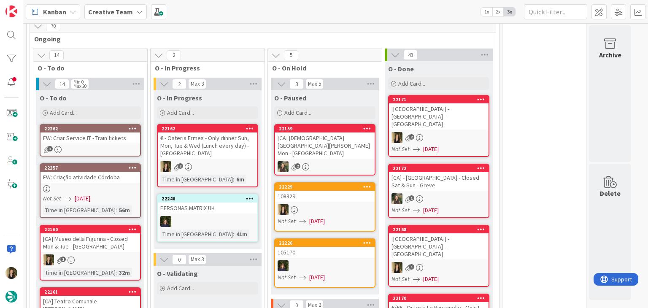
click at [229, 161] on div "2" at bounding box center [208, 166] width 100 height 11
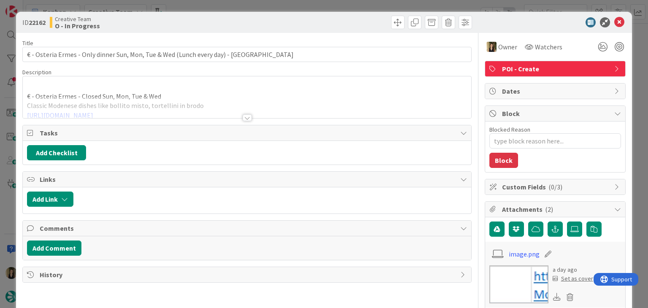
drag, startPoint x: 312, startPoint y: 18, endPoint x: 309, endPoint y: 8, distance: 10.1
click at [311, 17] on div at bounding box center [360, 22] width 223 height 13
click at [310, 5] on div "ID 22162 Creative Team O - In Progress Title 78 / 128 € - Osteria Ermes - Only …" at bounding box center [324, 154] width 648 height 308
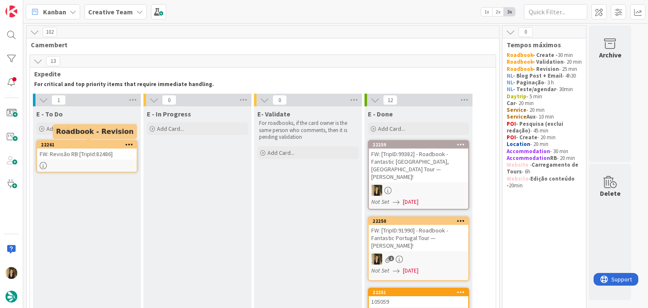
click at [91, 159] on link "22261 FW: Revisão RB [TripId:82486]" at bounding box center [86, 156] width 101 height 32
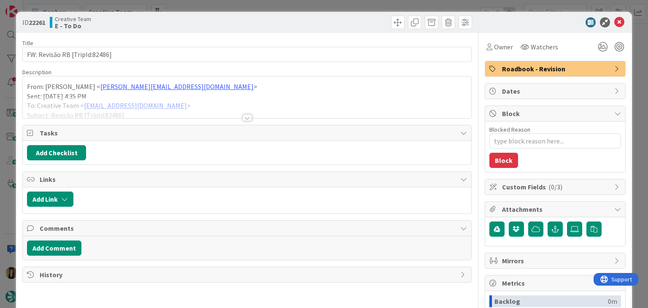
click at [247, 116] on div at bounding box center [247, 117] width 9 height 7
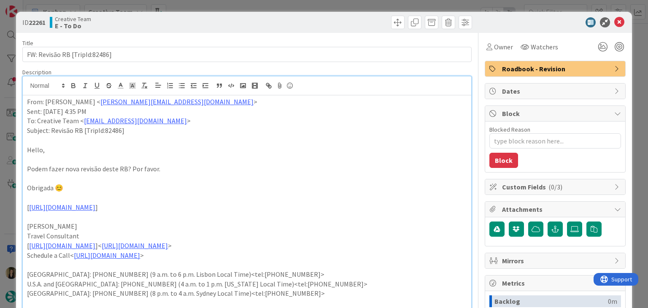
drag, startPoint x: 314, startPoint y: 14, endPoint x: 313, endPoint y: 2, distance: 12.3
click at [314, 14] on div "ID 22261 Creative Team E - To Do" at bounding box center [323, 22] width 615 height 21
click at [314, 2] on div "ID 22261 Creative Team E - To Do Title 30 / 128 FW: Revisão RB [TripId:82486] D…" at bounding box center [324, 154] width 648 height 308
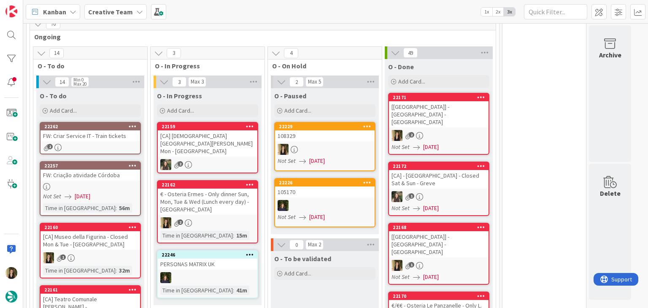
click at [332, 122] on link "22229 108329 Not Set [DATE]" at bounding box center [324, 146] width 101 height 49
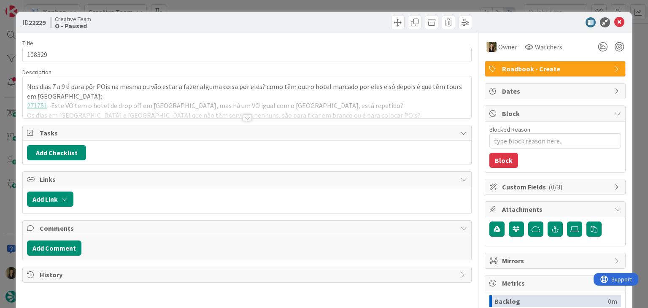
type textarea "x"
click at [189, 107] on div at bounding box center [247, 108] width 448 height 22
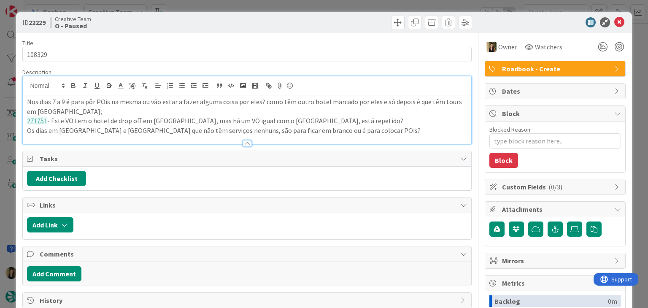
click at [336, 128] on p "Os dias em [GEOGRAPHIC_DATA] e [GEOGRAPHIC_DATA] que não têm serviços nenhuns, …" at bounding box center [247, 131] width 440 height 10
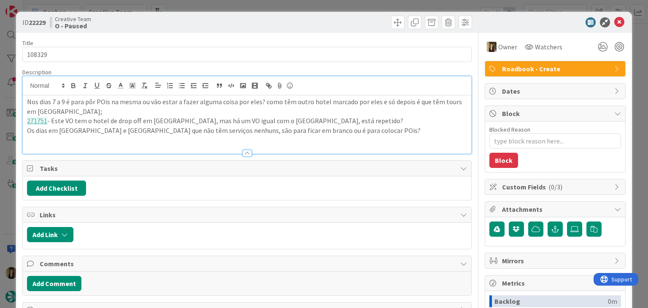
paste div
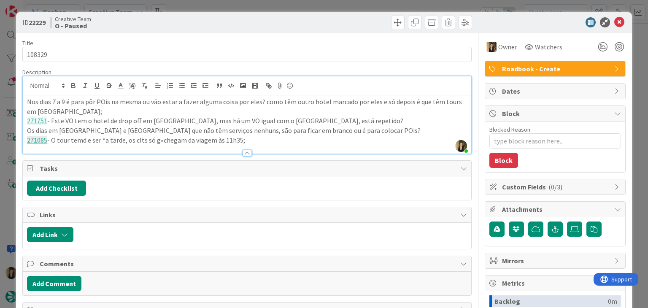
click at [161, 138] on p "271085 - O tour temd e ser *a tarde, os clts só g«chegam da viagem às 11h35;" at bounding box center [247, 140] width 440 height 10
drag, startPoint x: 106, startPoint y: 136, endPoint x: 135, endPoint y: 122, distance: 32.1
click at [106, 135] on p "271085 - O tour temd e ser *a tarde, os clts só chegam da viagem às 11h35;" at bounding box center [247, 140] width 440 height 10
drag, startPoint x: 191, startPoint y: 23, endPoint x: 193, endPoint y: 8, distance: 15.3
click at [191, 22] on div "Creative Team O - Paused" at bounding box center [147, 22] width 195 height 13
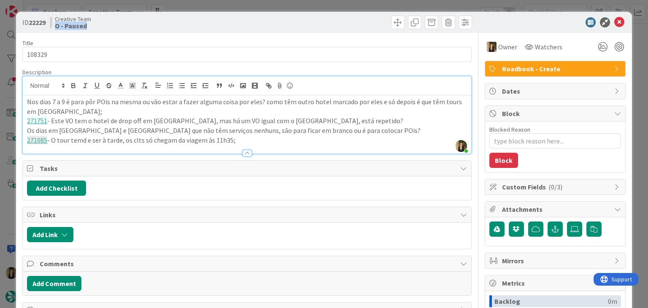
click at [193, 6] on div "ID 22229 Creative Team O - Paused Title 6 / 128 108329 Description [PERSON_NAME…" at bounding box center [324, 154] width 648 height 308
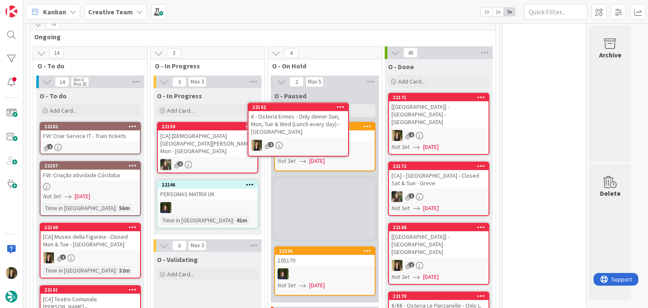
scroll to position [754, 0]
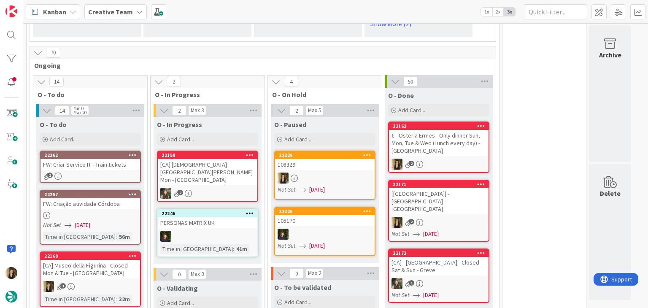
drag, startPoint x: 555, startPoint y: 116, endPoint x: 318, endPoint y: 158, distance: 240.7
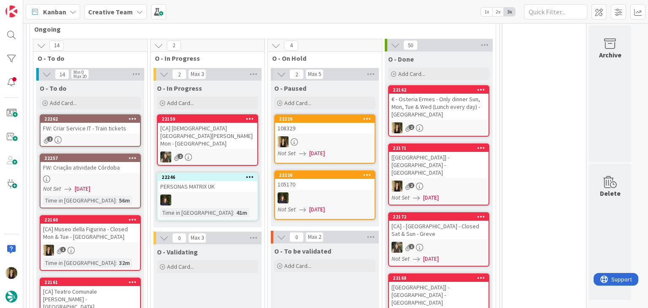
scroll to position [815, 0]
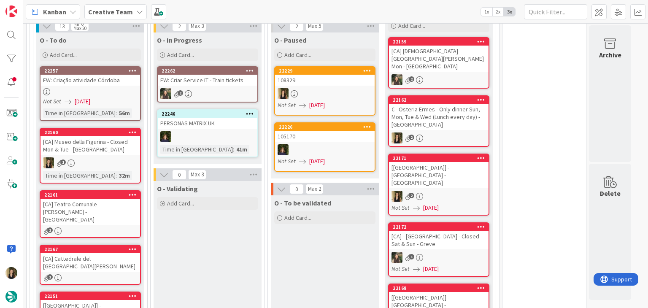
drag, startPoint x: 238, startPoint y: 264, endPoint x: 231, endPoint y: 259, distance: 8.5
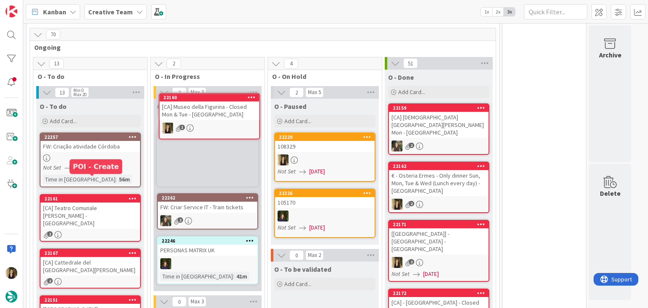
scroll to position [739, 0]
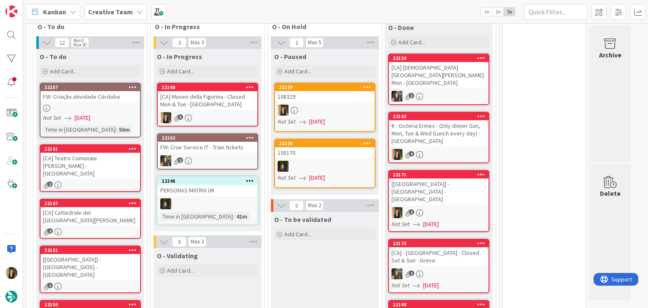
scroll to position [844, 0]
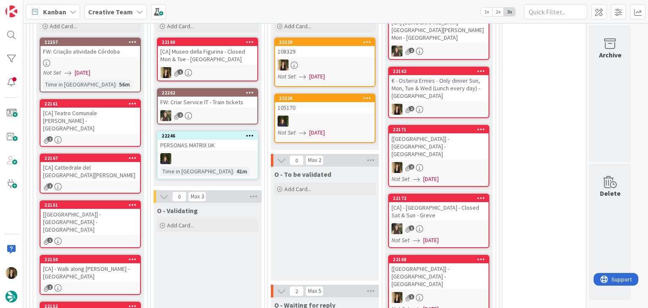
click at [338, 185] on div "O - To be validated Add Card..." at bounding box center [325, 224] width 108 height 114
drag, startPoint x: 572, startPoint y: 116, endPoint x: 560, endPoint y: 116, distance: 12.7
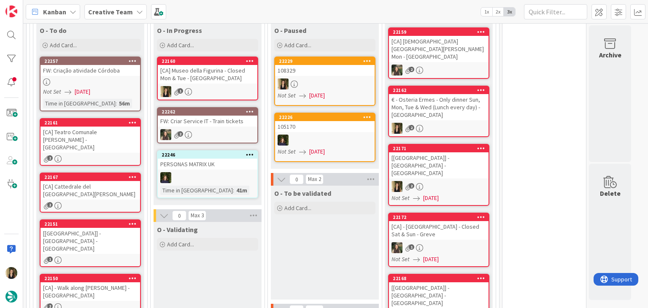
scroll to position [717, 0]
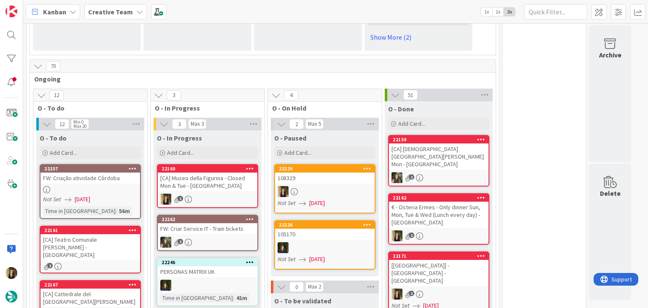
click at [226, 164] on link "22160 [CA] Museo della Figurina - Closed Mon & Tue - [GEOGRAPHIC_DATA] 1" at bounding box center [207, 186] width 101 height 44
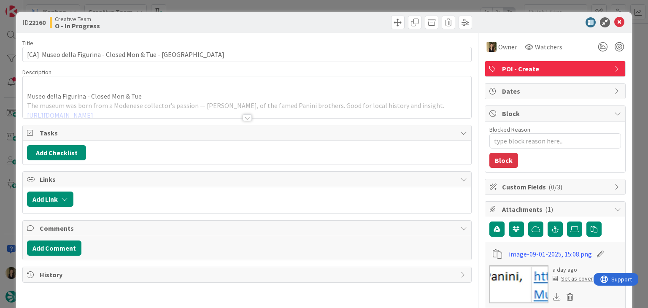
click at [243, 117] on div at bounding box center [247, 117] width 9 height 7
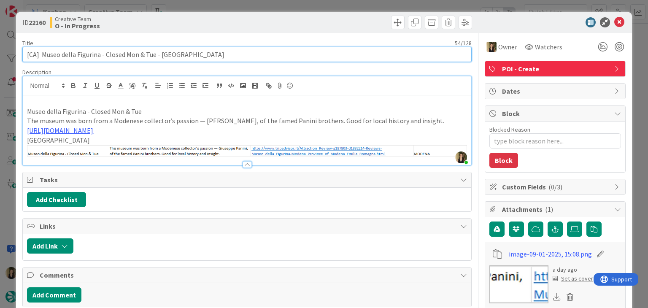
drag, startPoint x: 154, startPoint y: 56, endPoint x: 19, endPoint y: 56, distance: 135.0
click at [19, 56] on div "ID 22160 Creative Team O - In Progress Title 54 / 128 [CA] Museo della Figurina…" at bounding box center [323, 294] width 615 height 565
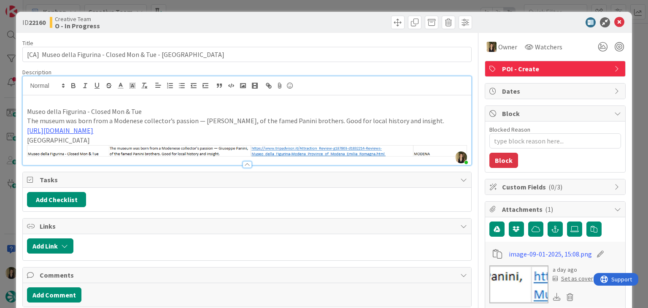
click at [139, 104] on p at bounding box center [247, 102] width 440 height 10
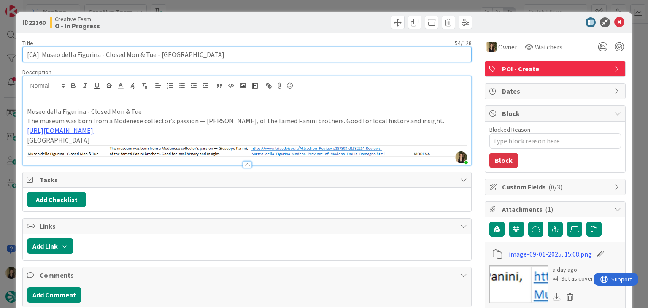
drag, startPoint x: 98, startPoint y: 51, endPoint x: 42, endPoint y: 54, distance: 56.2
click at [42, 54] on input "[CA] Museo della Figurina - Closed Mon & Tue - [GEOGRAPHIC_DATA]" at bounding box center [246, 54] width 449 height 15
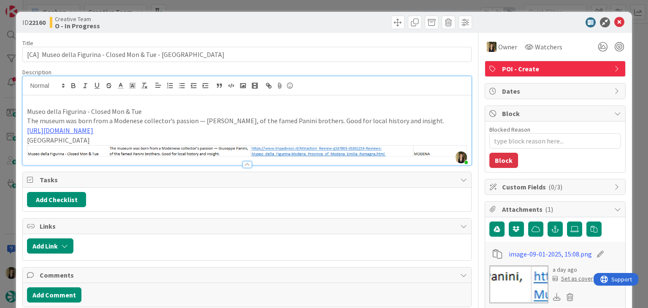
click at [205, 32] on div "ID 22160 Creative Team O - In Progress" at bounding box center [323, 22] width 615 height 21
drag, startPoint x: 258, startPoint y: 20, endPoint x: 263, endPoint y: 7, distance: 14.0
click at [259, 20] on div at bounding box center [360, 22] width 223 height 13
click at [266, 2] on div "ID 22160 Creative Team O - In Progress Title 54 / 128 [CA] Museo della Figurina…" at bounding box center [324, 154] width 648 height 308
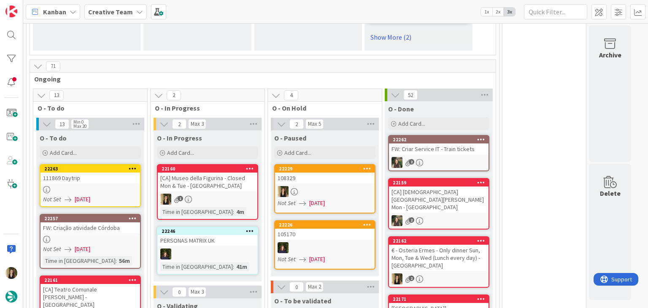
click at [236, 194] on div "1" at bounding box center [208, 199] width 100 height 11
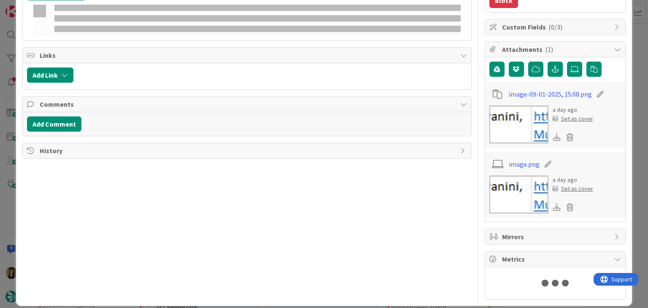
type textarea "x"
